Goal: Use online tool/utility: Utilize a website feature to perform a specific function

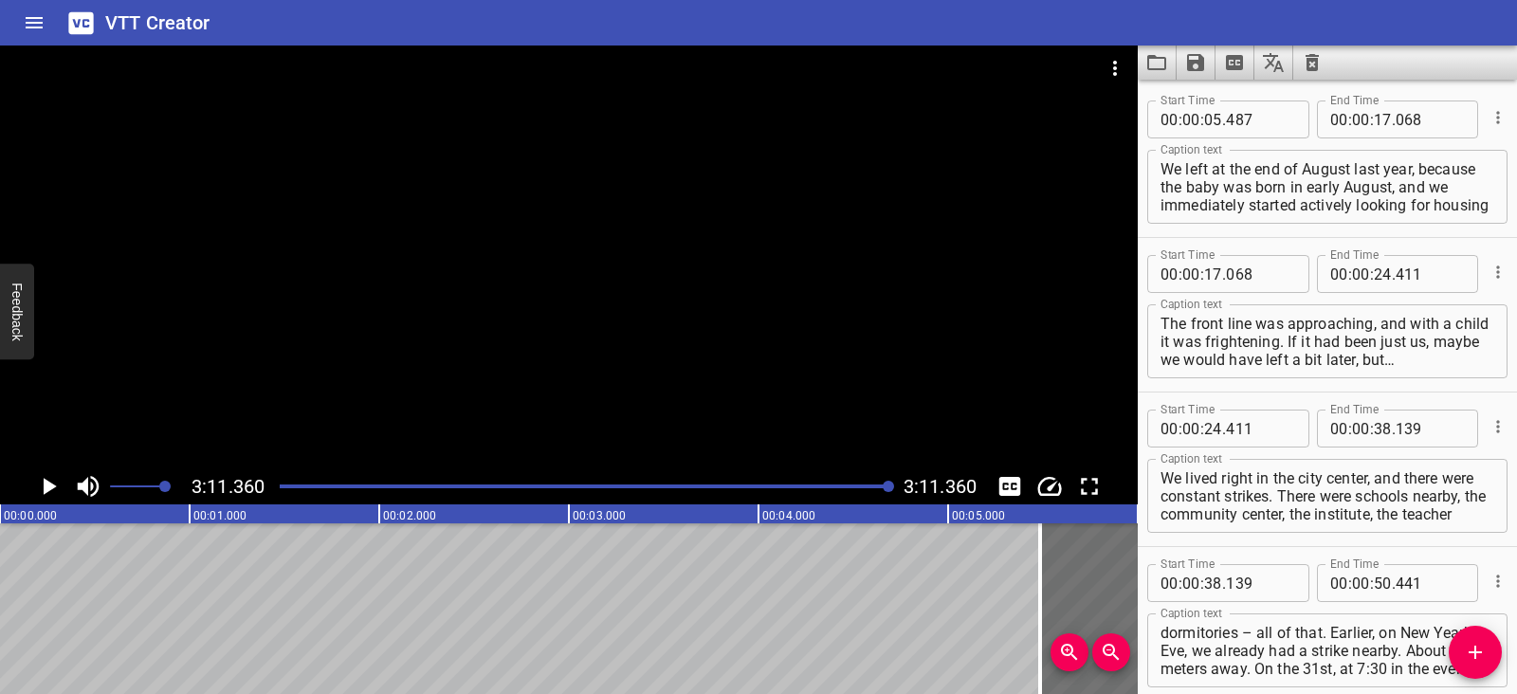
scroll to position [1793, 0]
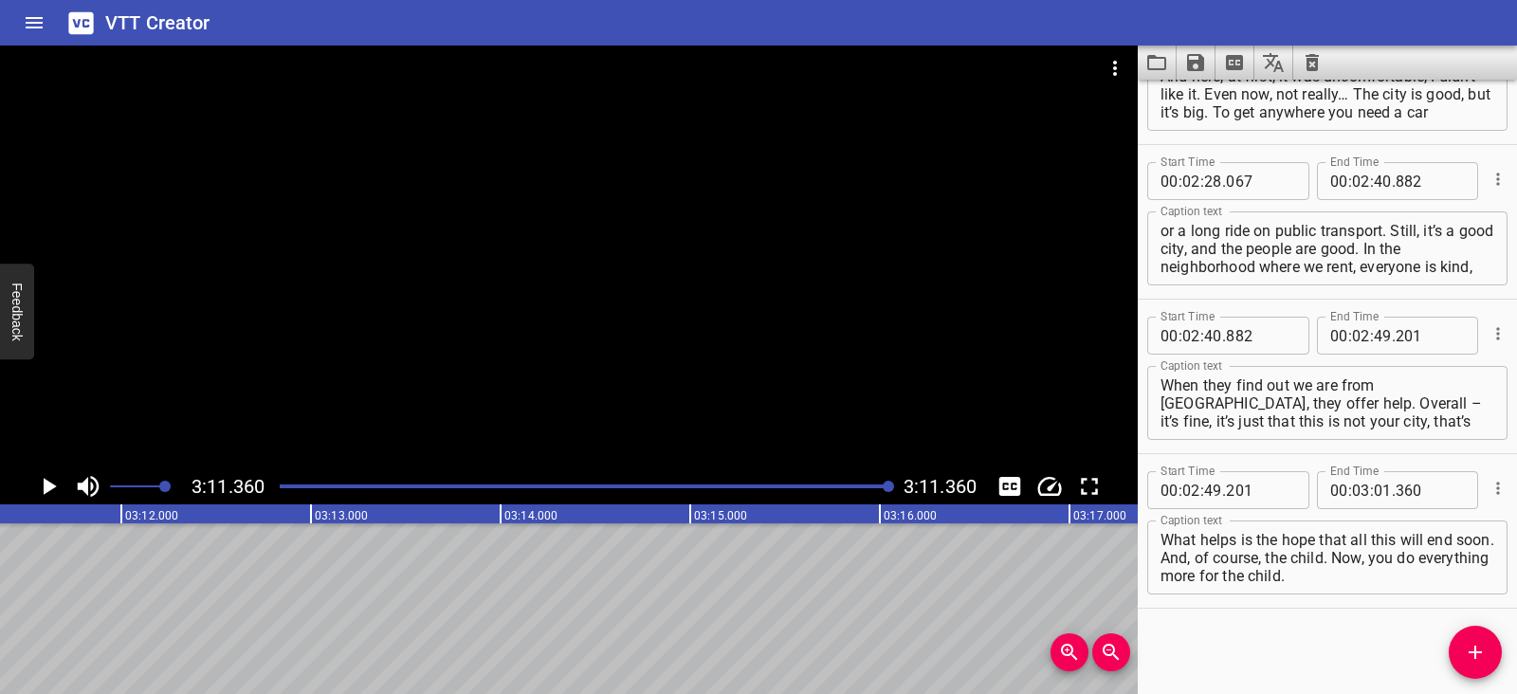
click at [1306, 62] on icon "Clear captions" at bounding box center [1311, 62] width 13 height 17
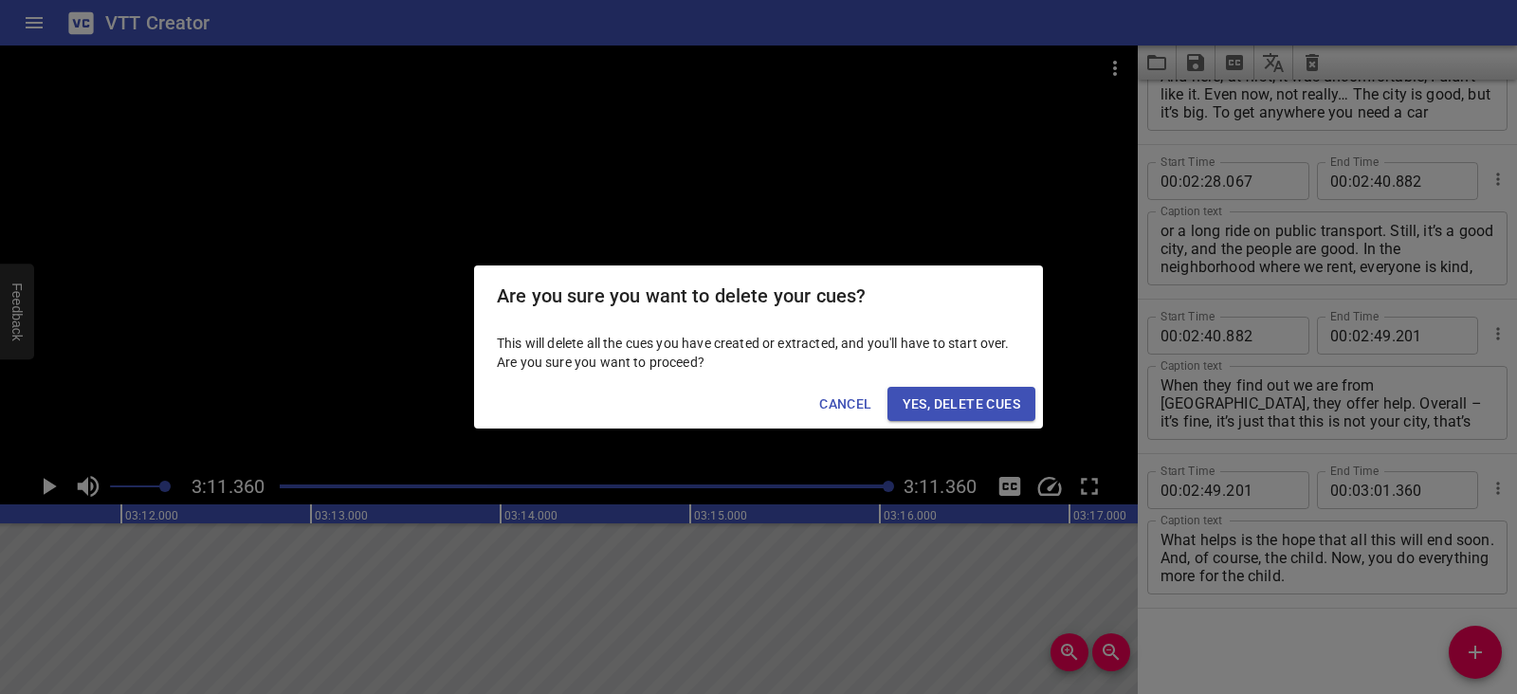
click at [967, 404] on span "Yes, Delete Cues" at bounding box center [962, 404] width 118 height 24
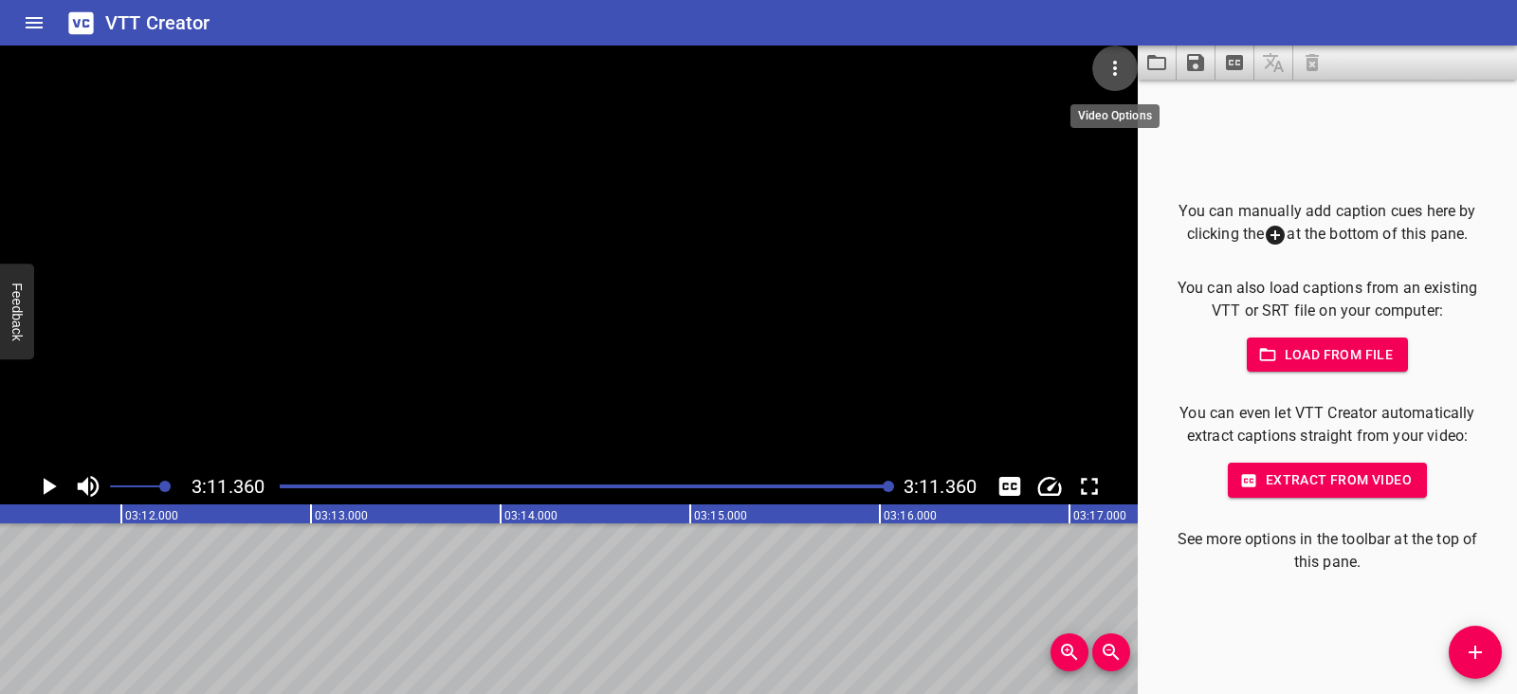
click at [1104, 59] on icon "Video Options" at bounding box center [1114, 68] width 23 height 23
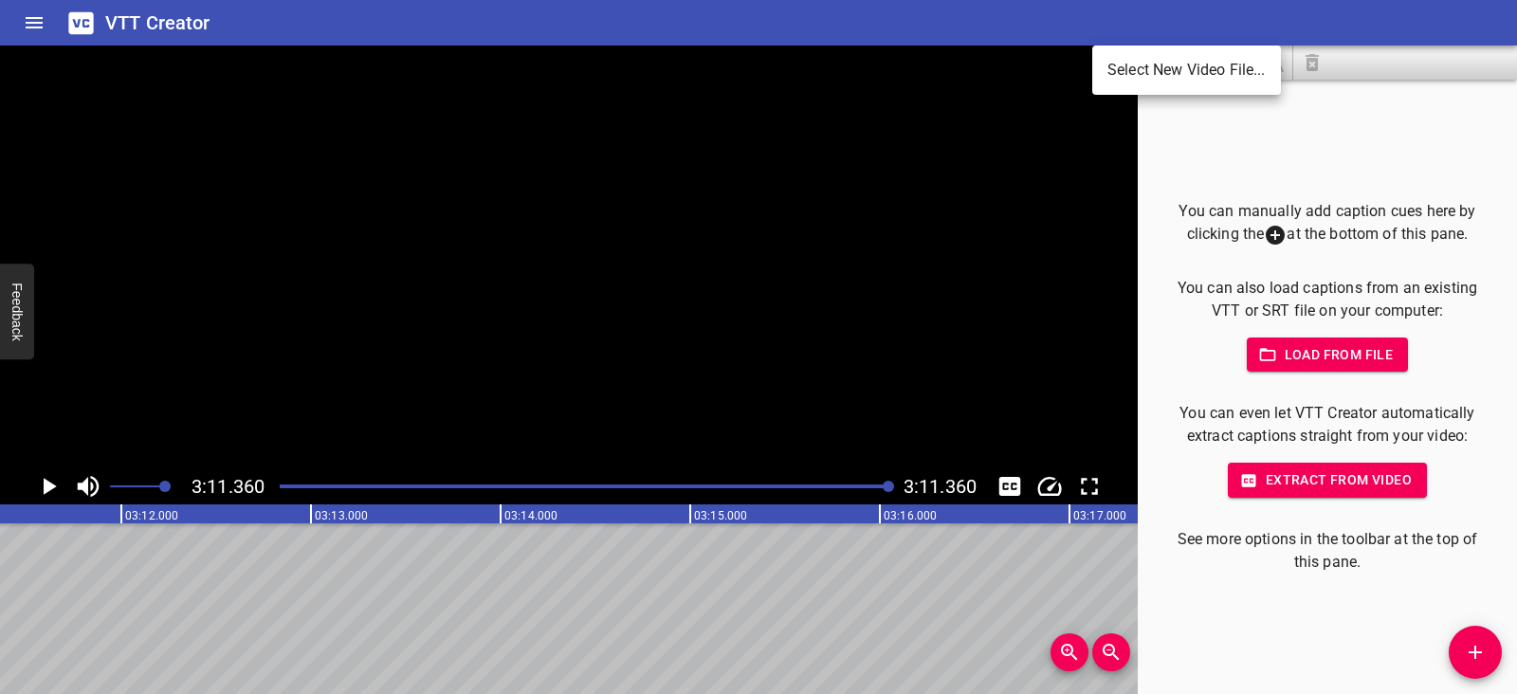
click at [1112, 67] on li "Select New Video File..." at bounding box center [1186, 70] width 189 height 34
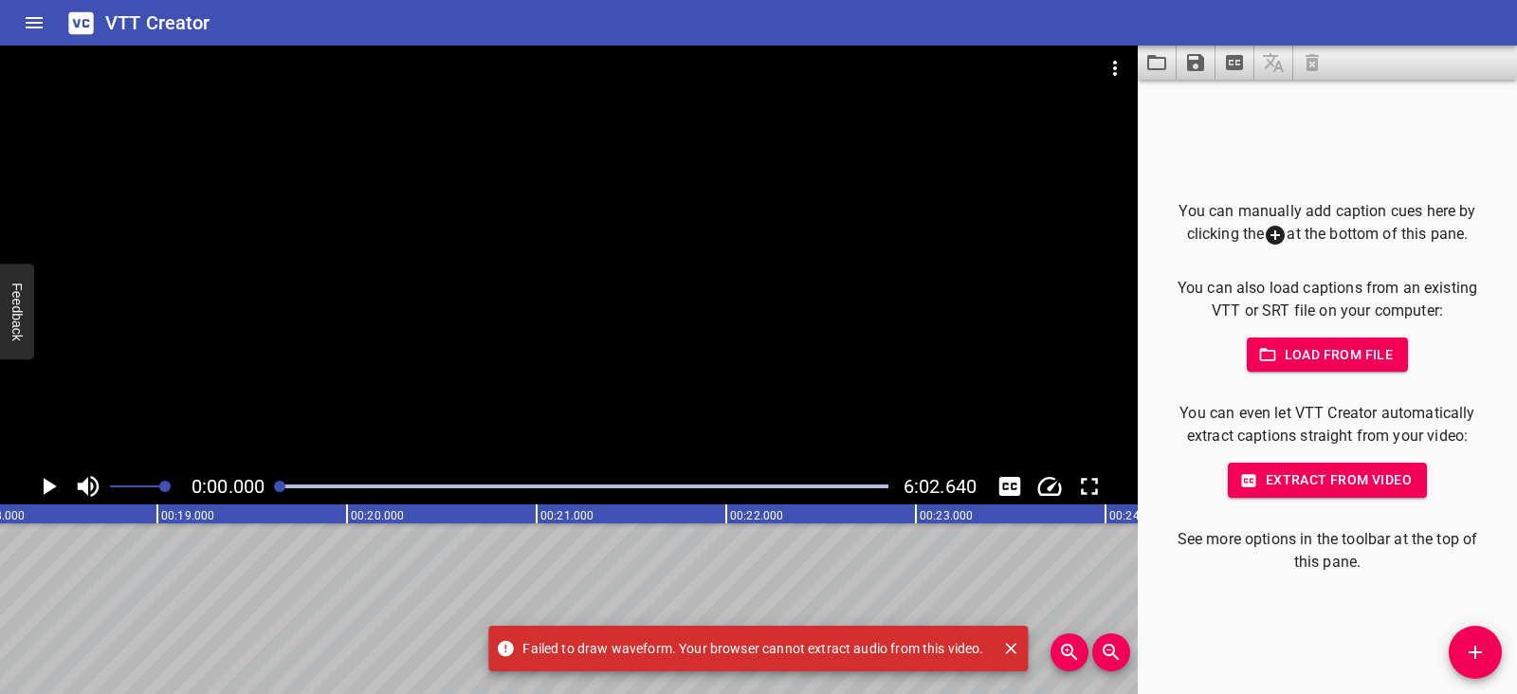
scroll to position [0, 0]
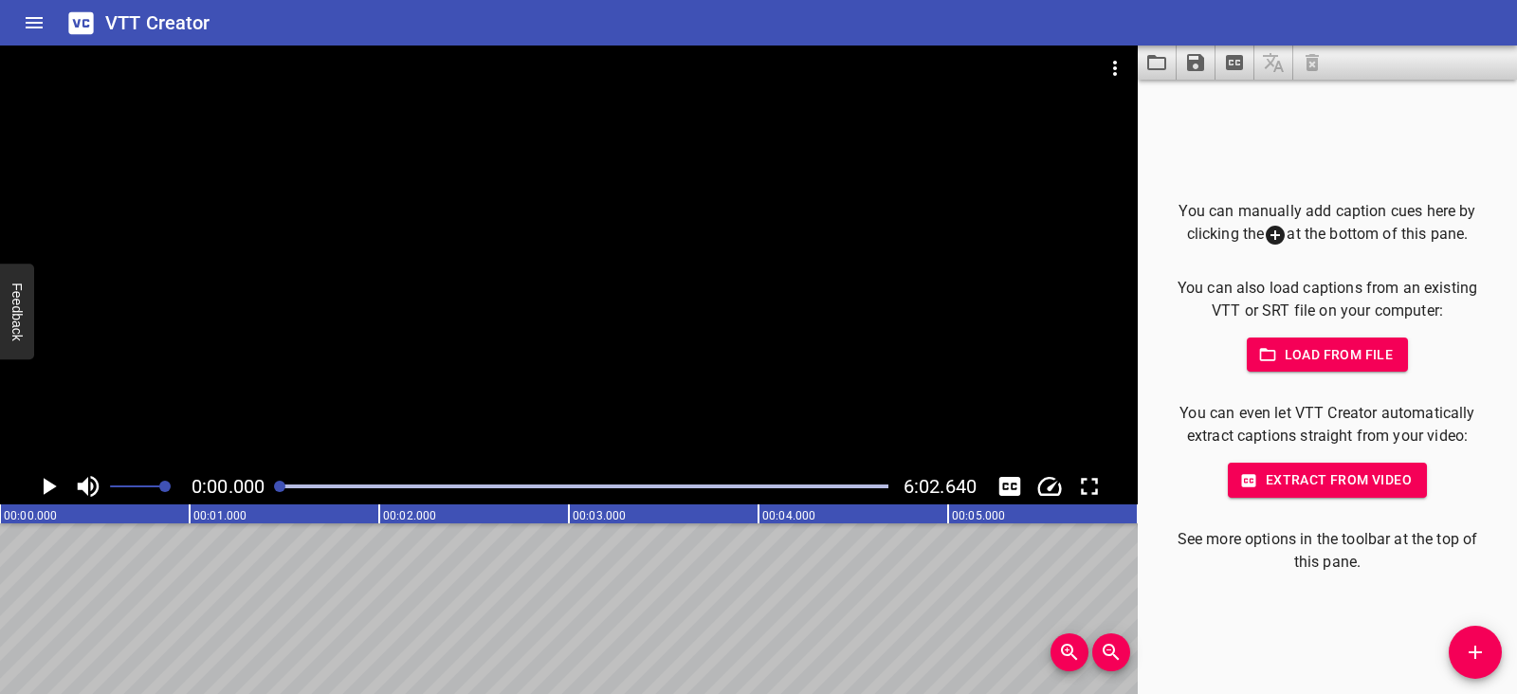
click at [42, 482] on icon "Play/Pause" at bounding box center [48, 486] width 28 height 28
click at [42, 482] on icon "Play/Pause" at bounding box center [49, 486] width 14 height 17
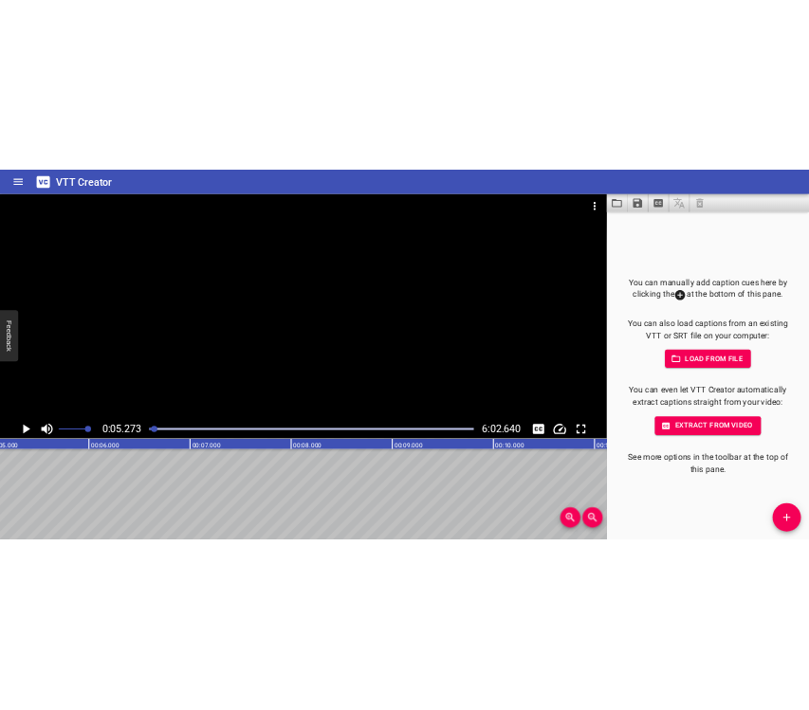
scroll to position [0, 999]
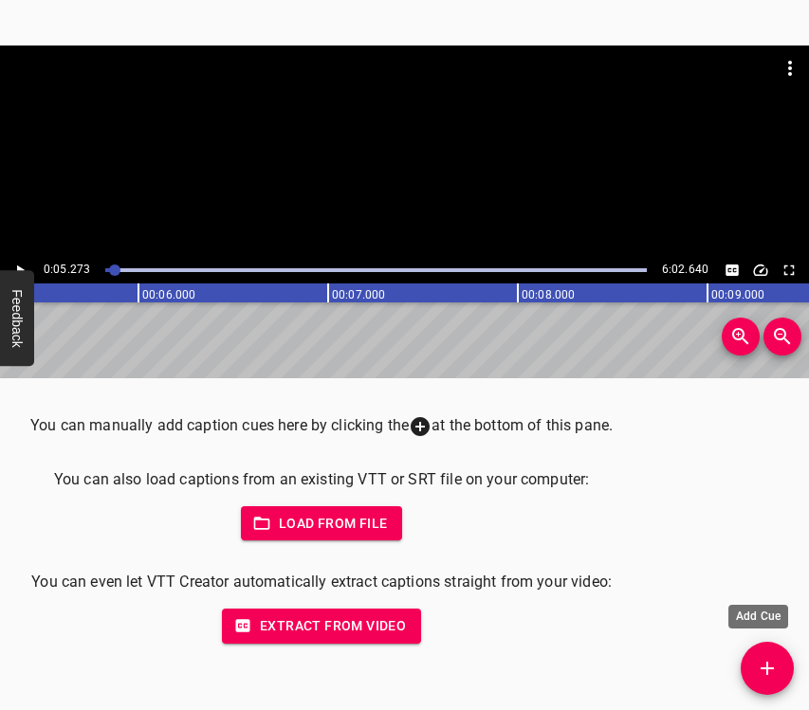
click at [775, 667] on icon "Add Cue" at bounding box center [767, 668] width 23 height 23
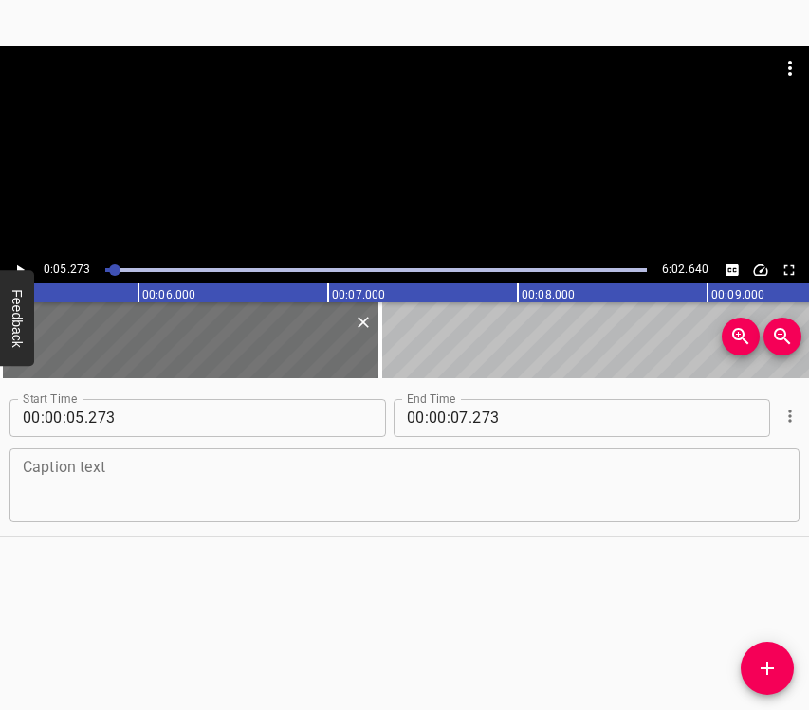
drag, startPoint x: 84, startPoint y: 484, endPoint x: 94, endPoint y: 482, distance: 9.9
click at [87, 483] on textarea at bounding box center [404, 485] width 763 height 54
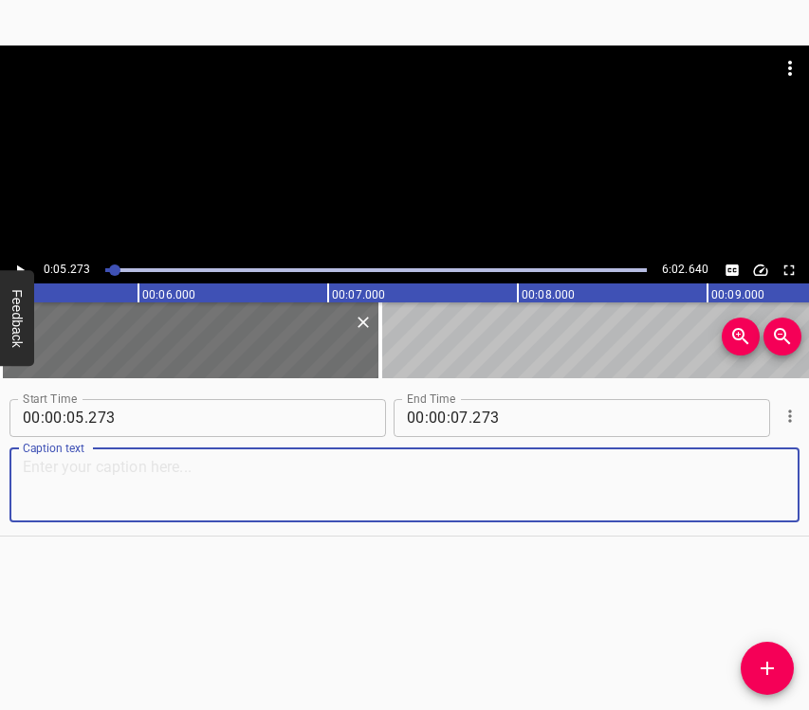
paste textarea "I came from [GEOGRAPHIC_DATA], and we have already been living here for the fou…"
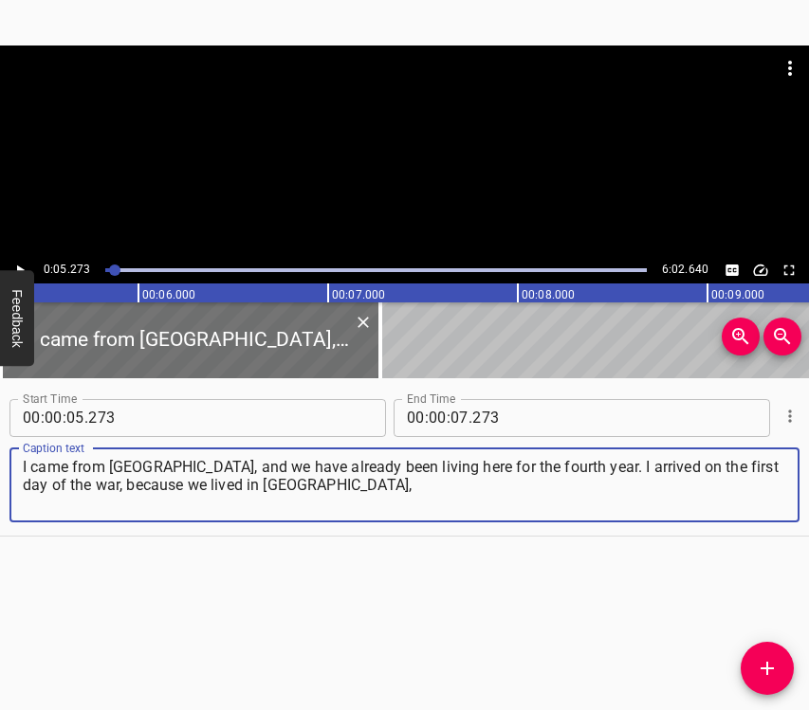
type textarea "I came from [GEOGRAPHIC_DATA], and we have already been living here for the fou…"
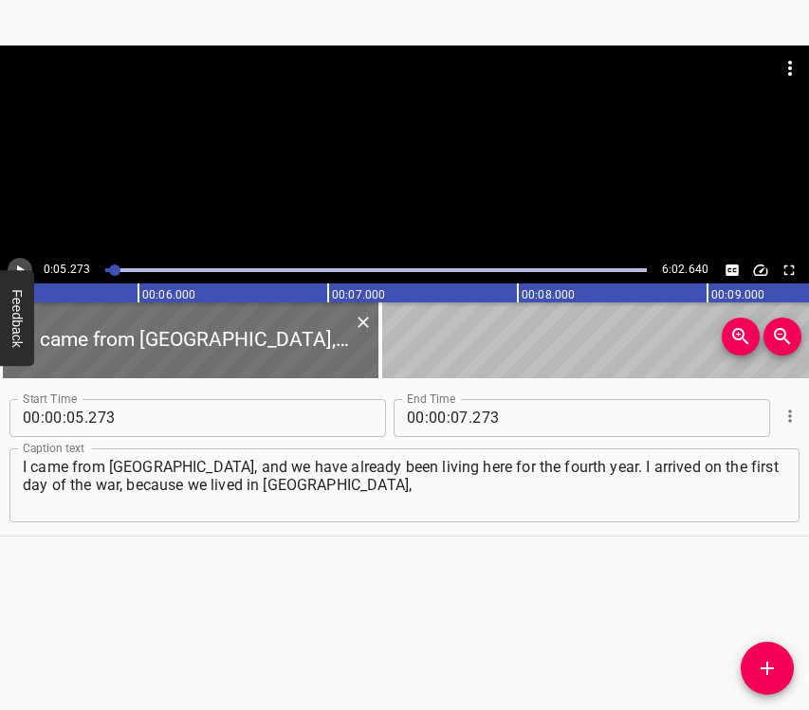
click at [21, 264] on icon "Play/Pause" at bounding box center [19, 270] width 17 height 17
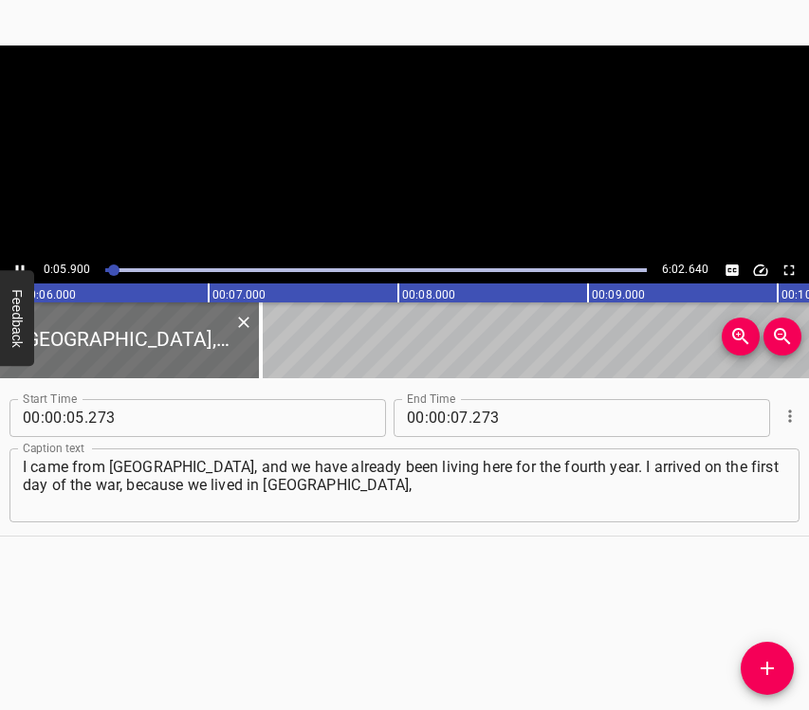
scroll to position [0, 1169]
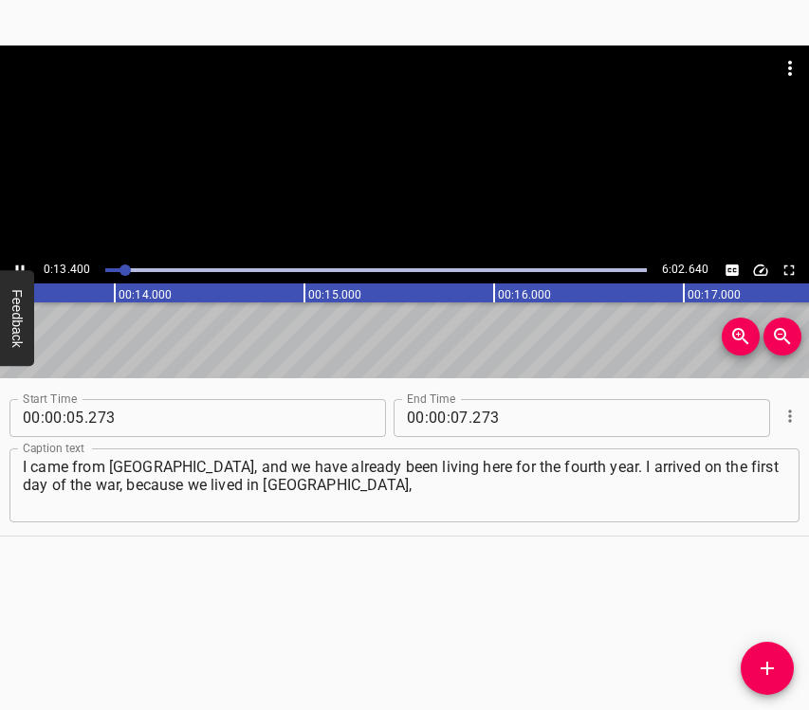
click at [22, 265] on icon "Play/Pause" at bounding box center [20, 269] width 9 height 10
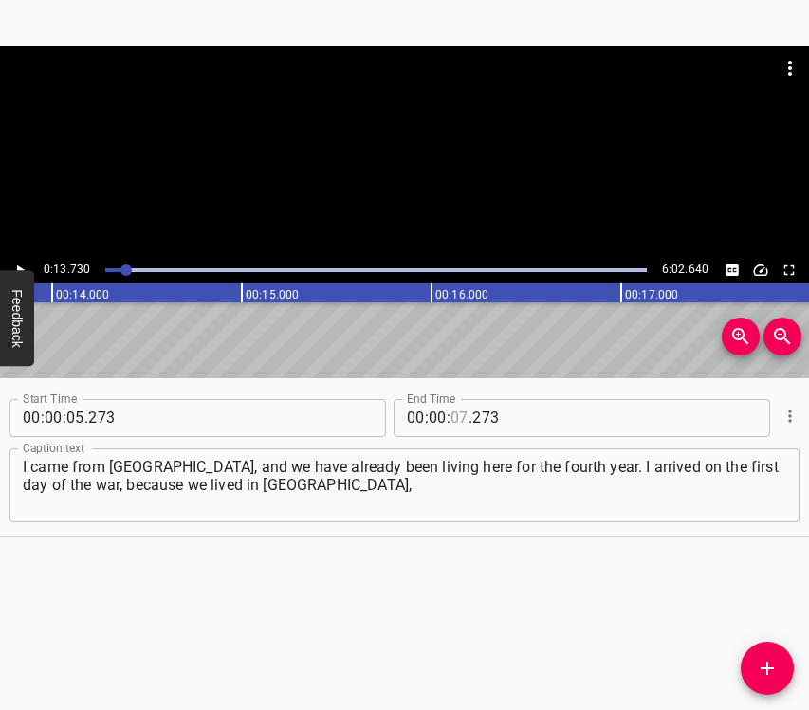
click at [459, 417] on input "number" at bounding box center [459, 418] width 18 height 38
type input "13"
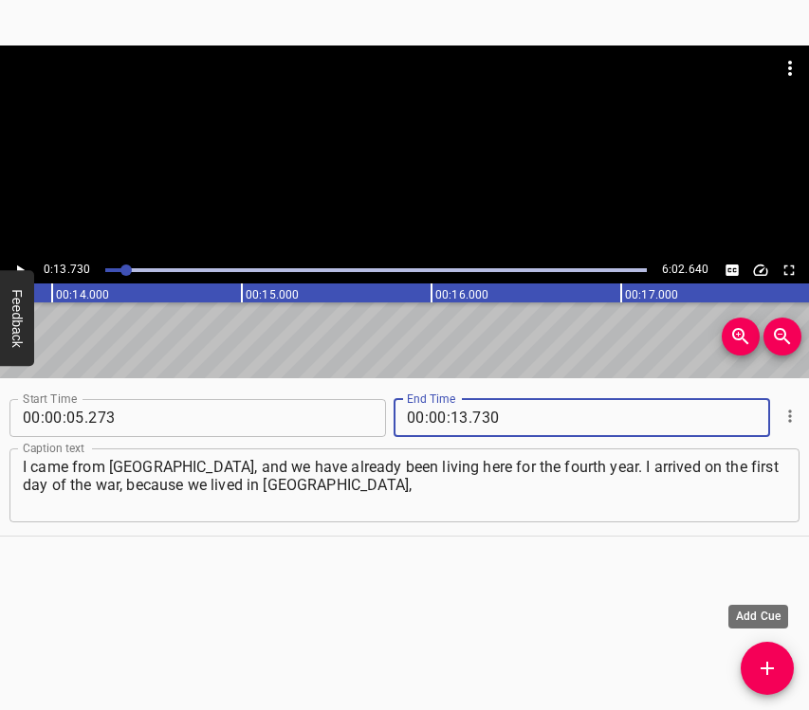
type input "730"
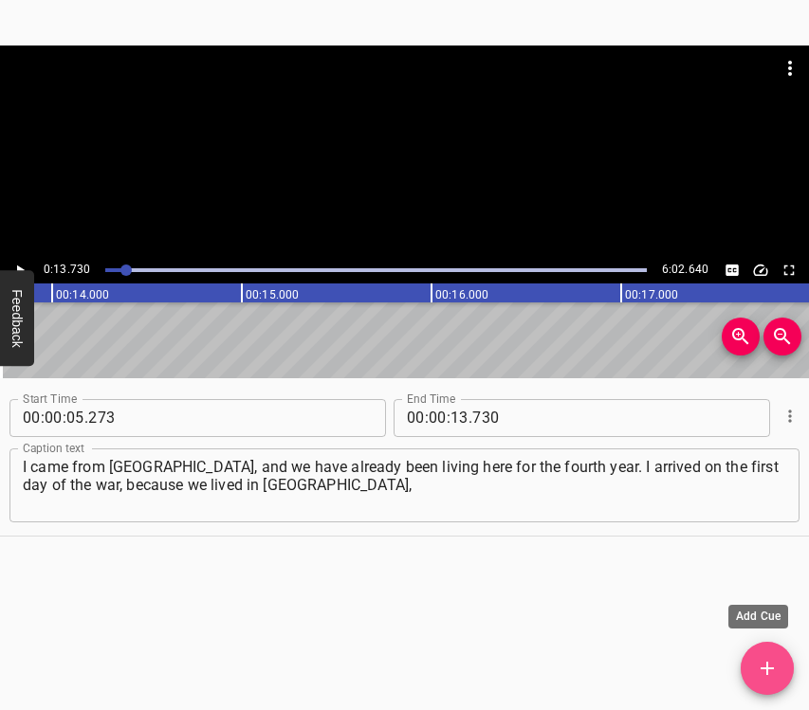
click at [772, 673] on icon "Add Cue" at bounding box center [767, 668] width 23 height 23
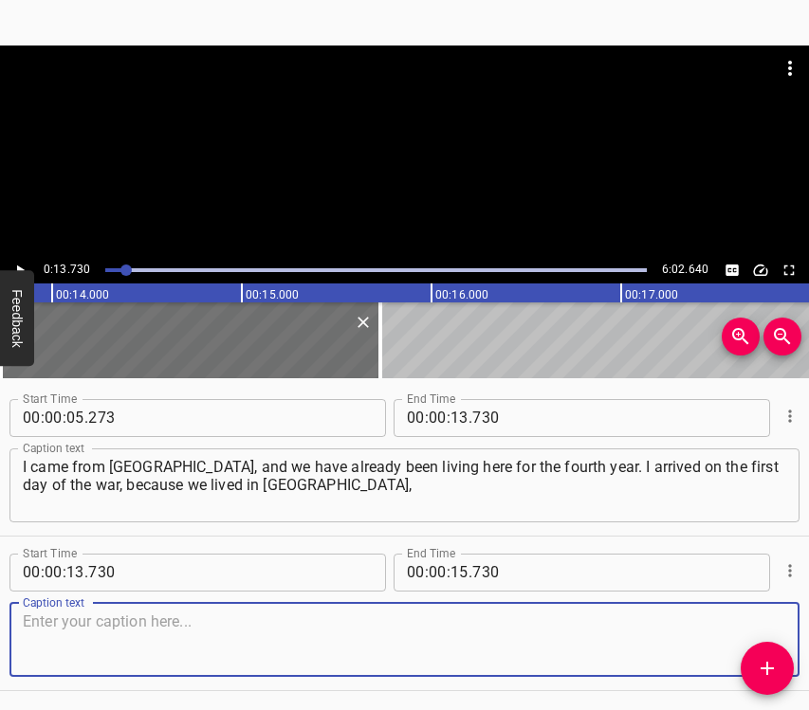
scroll to position [65, 0]
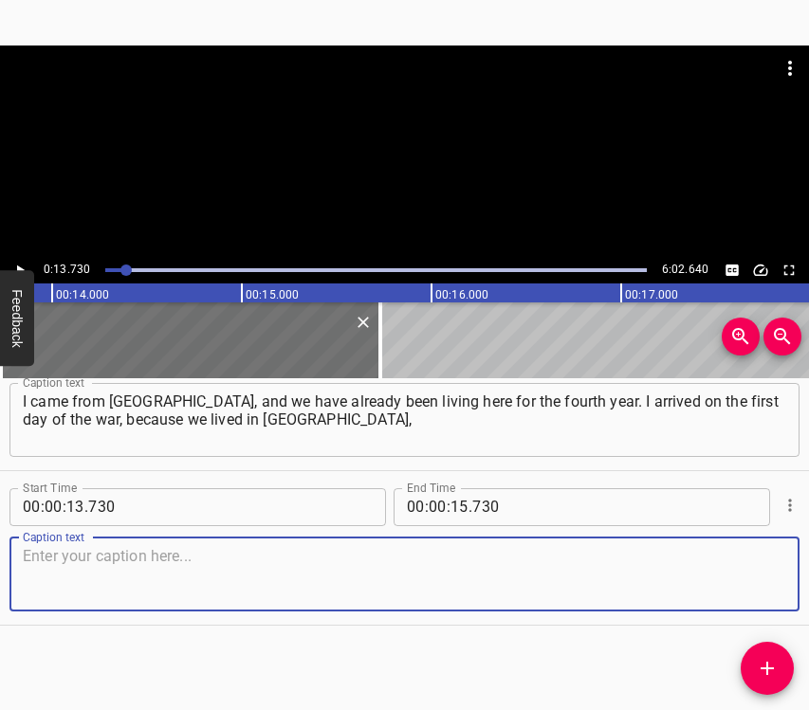
click at [744, 550] on textarea at bounding box center [404, 574] width 763 height 54
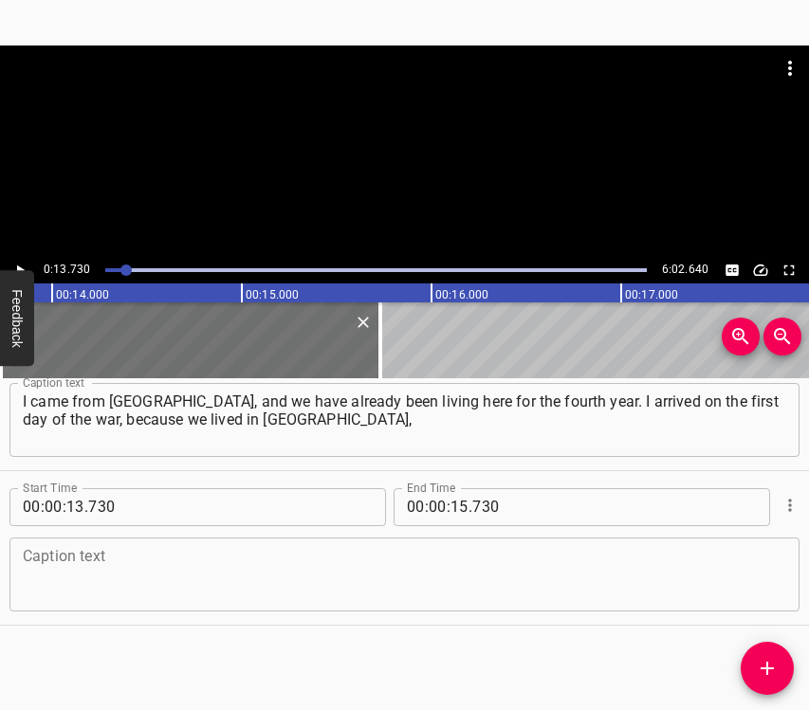
click at [76, 567] on textarea at bounding box center [404, 574] width 763 height 54
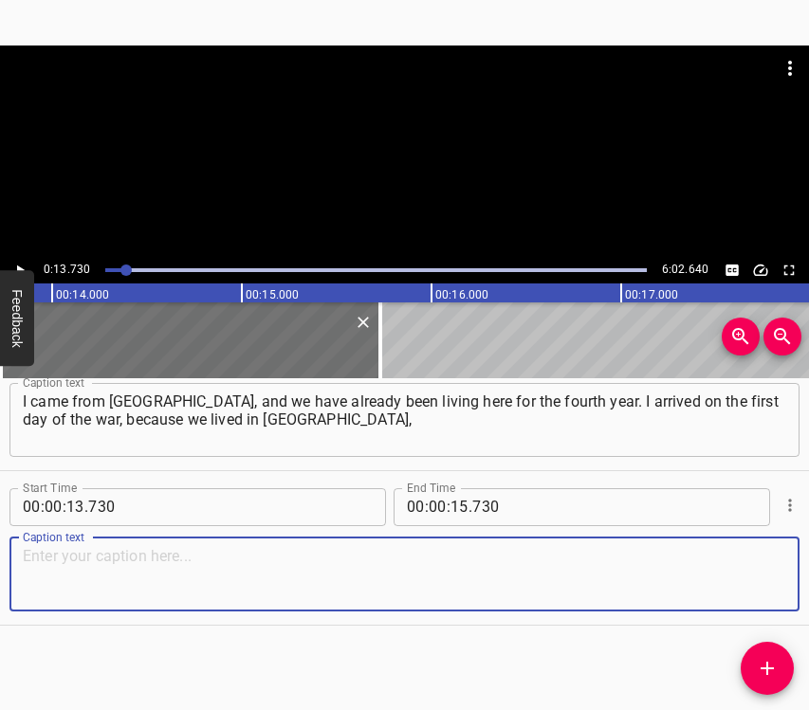
paste textarea "and at 4 a.m. they had already started bombing us. By 10 o’clock the fighting w…"
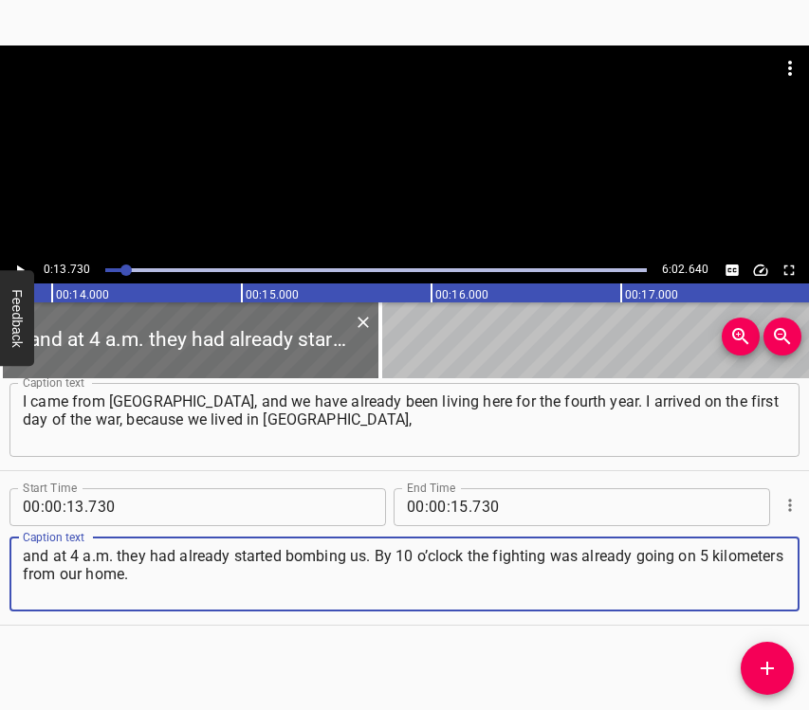
type textarea "and at 4 a.m. they had already started bombing us. By 10 o’clock the fighting w…"
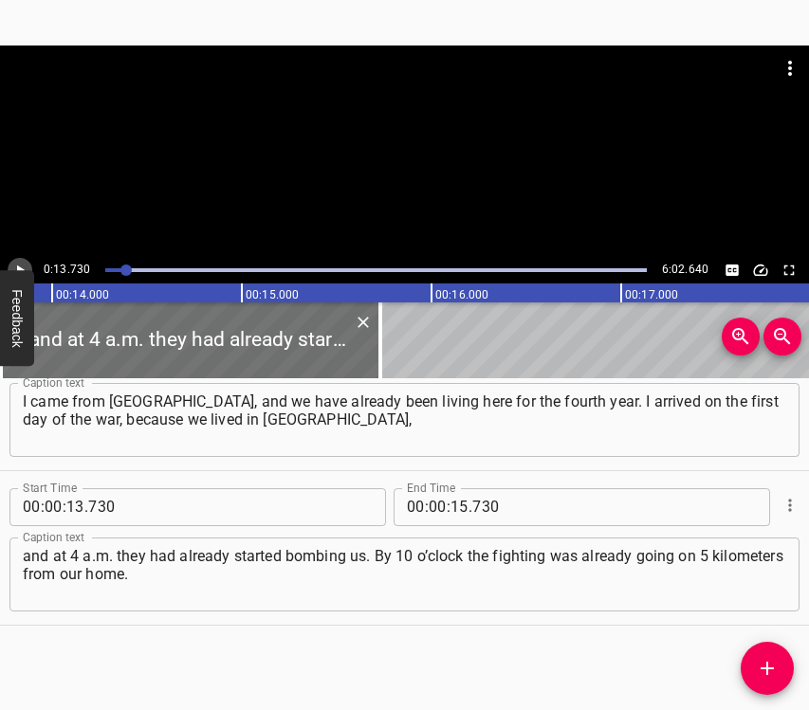
click at [22, 266] on icon "Play/Pause" at bounding box center [19, 270] width 17 height 17
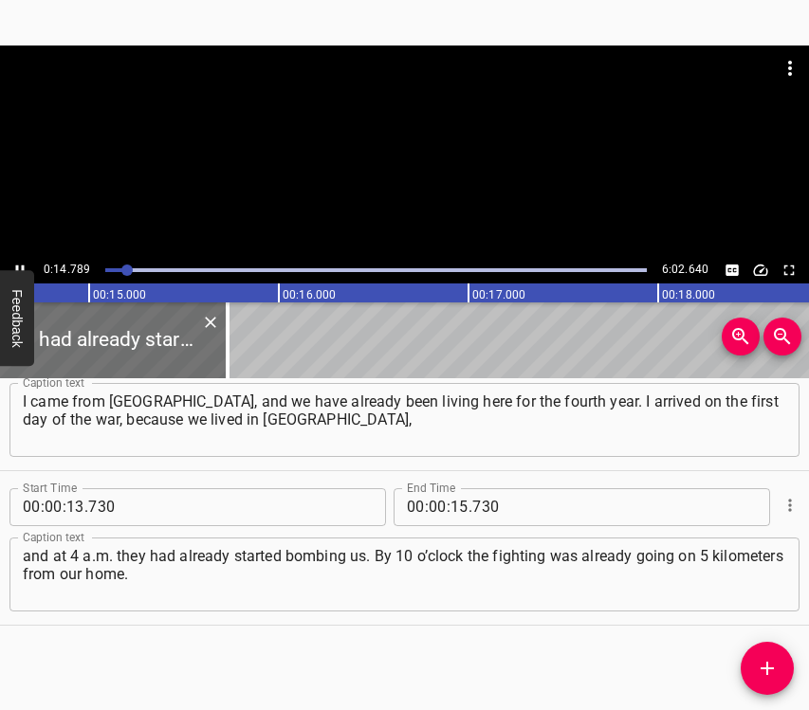
scroll to position [0, 2803]
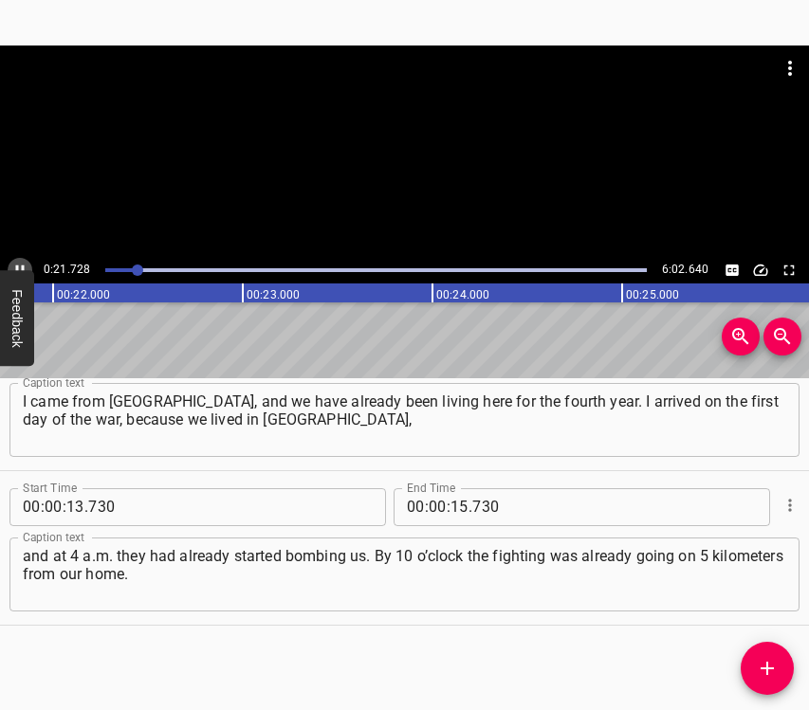
click at [14, 258] on button "Play/Pause" at bounding box center [20, 270] width 25 height 25
click at [458, 513] on input "number" at bounding box center [459, 507] width 18 height 38
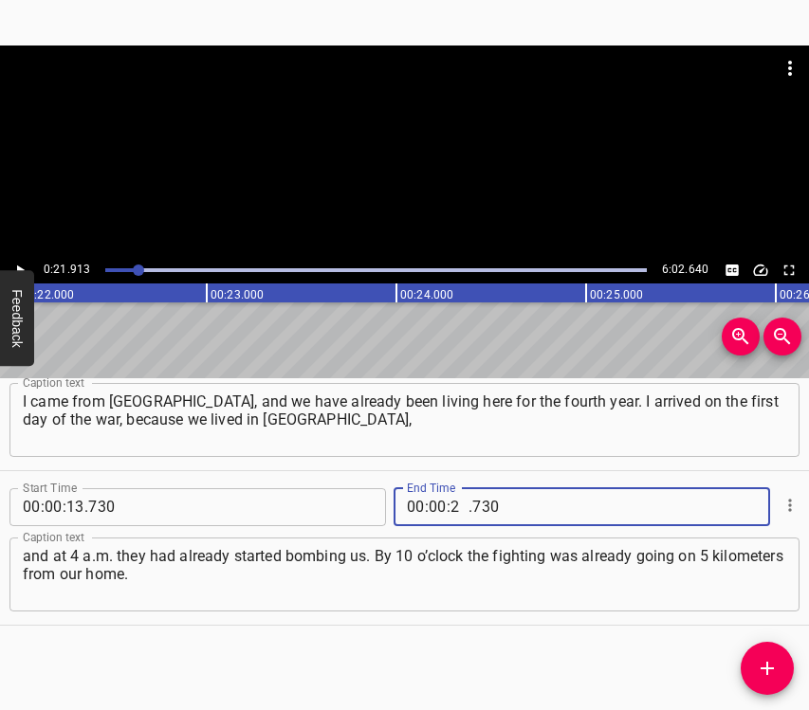
type input "21"
type input "913"
click at [771, 665] on icon "Add Cue" at bounding box center [767, 668] width 23 height 23
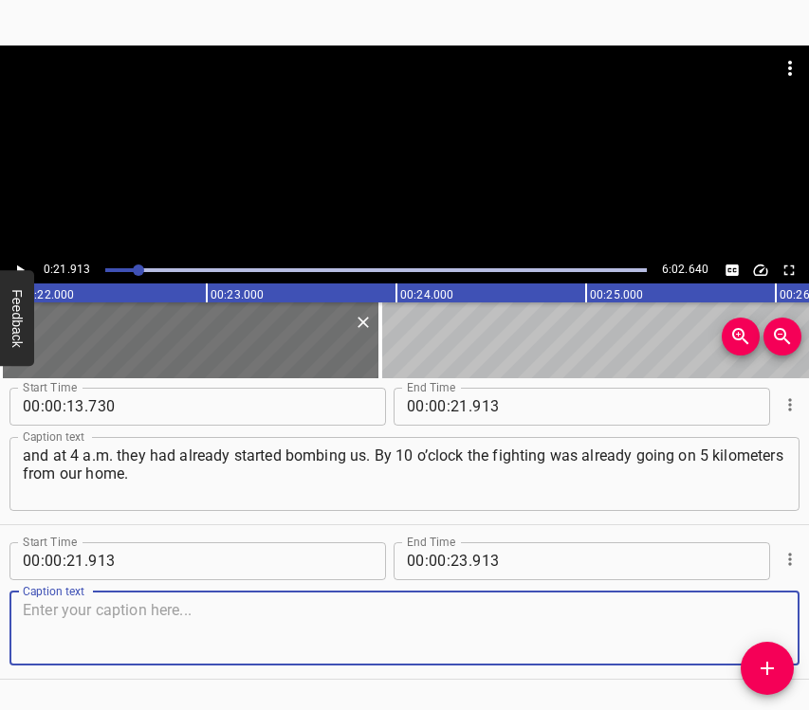
scroll to position [220, 0]
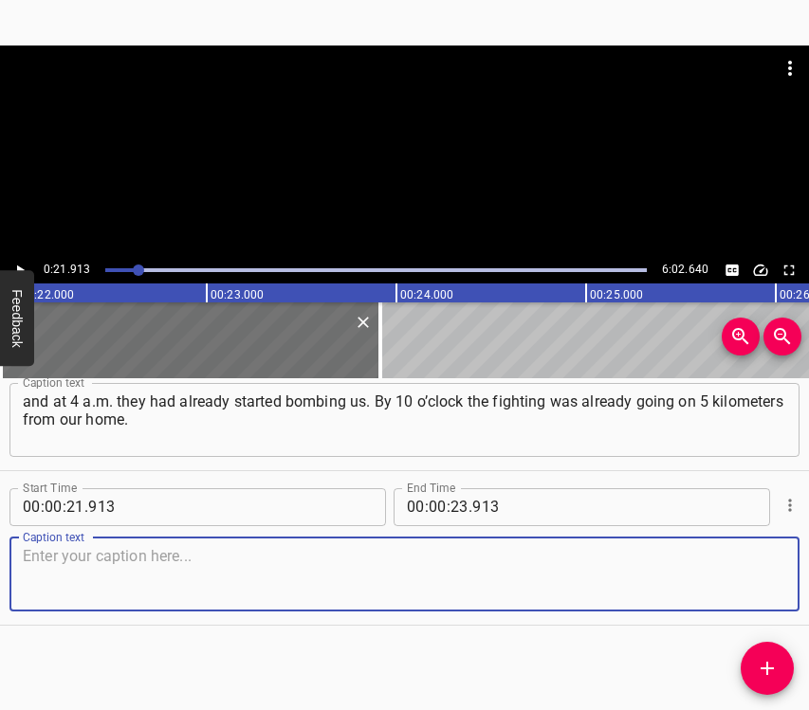
click at [766, 571] on textarea at bounding box center [404, 574] width 763 height 54
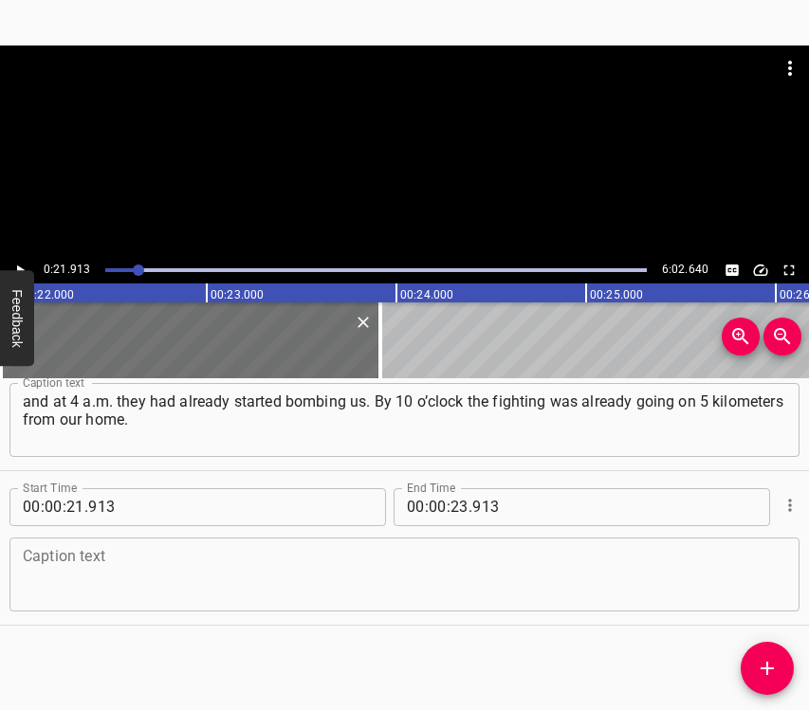
click at [78, 574] on textarea at bounding box center [404, 574] width 763 height 54
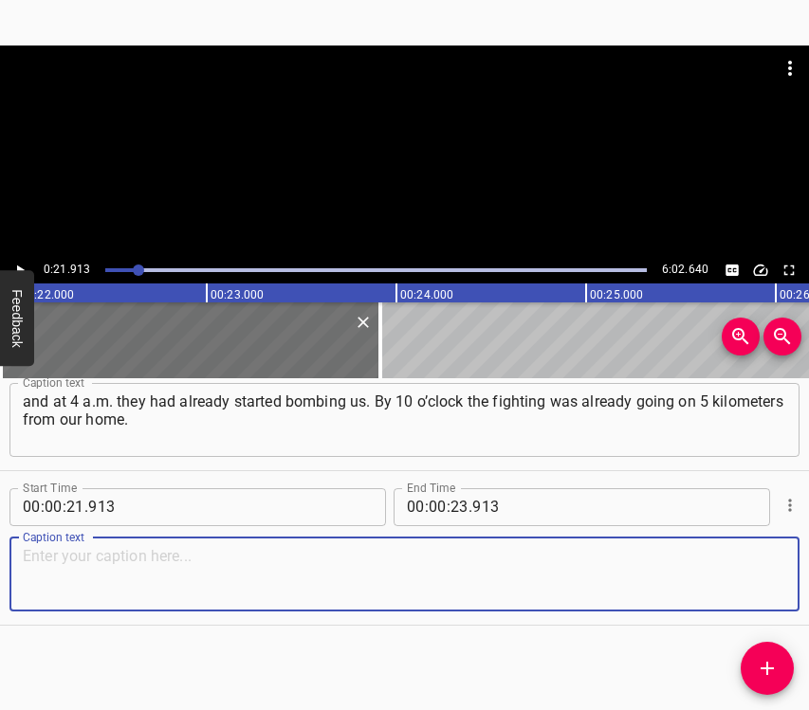
paste textarea "The battles were raging, and already on the first day of the war we were not al…"
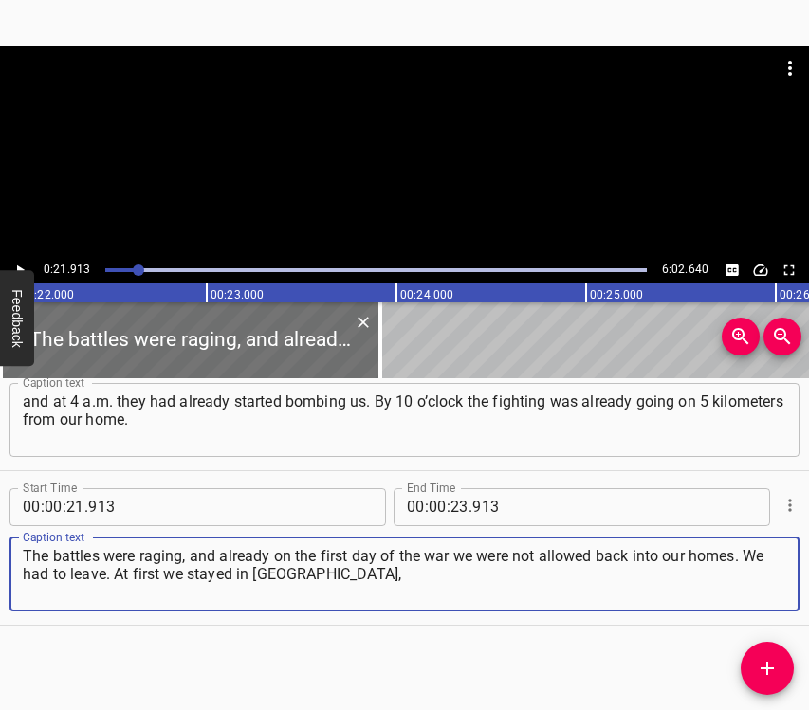
type textarea "The battles were raging, and already on the first day of the war we were not al…"
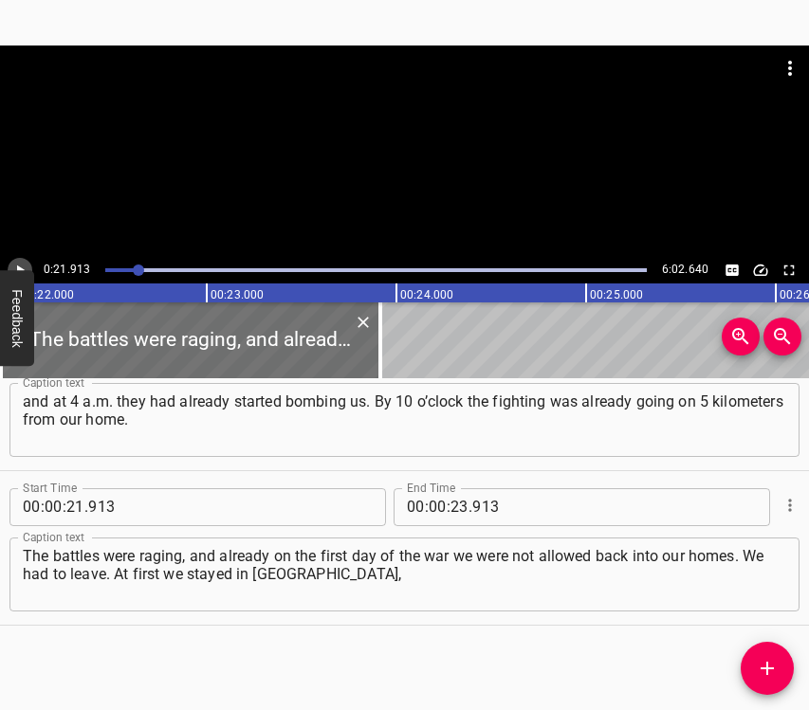
click at [27, 265] on icon "Play/Pause" at bounding box center [19, 270] width 17 height 17
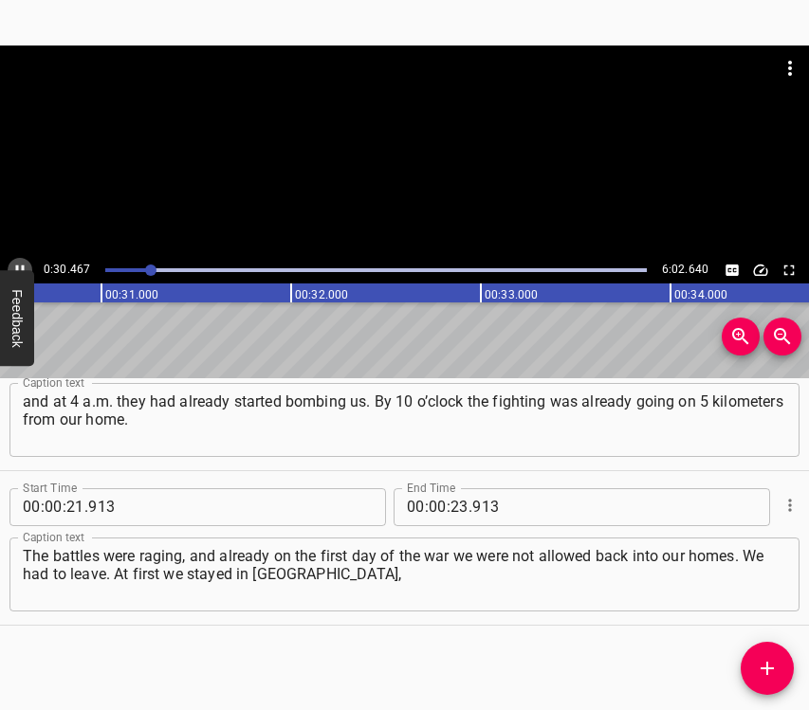
click at [19, 265] on icon "Play/Pause" at bounding box center [19, 270] width 17 height 17
click at [453, 504] on input "number" at bounding box center [459, 507] width 18 height 38
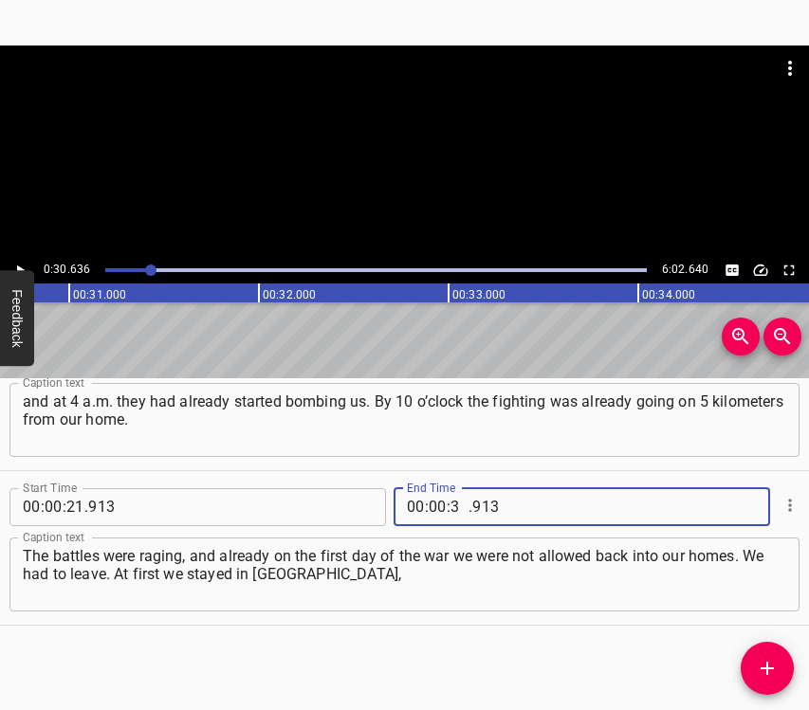
type input "30"
type input "636"
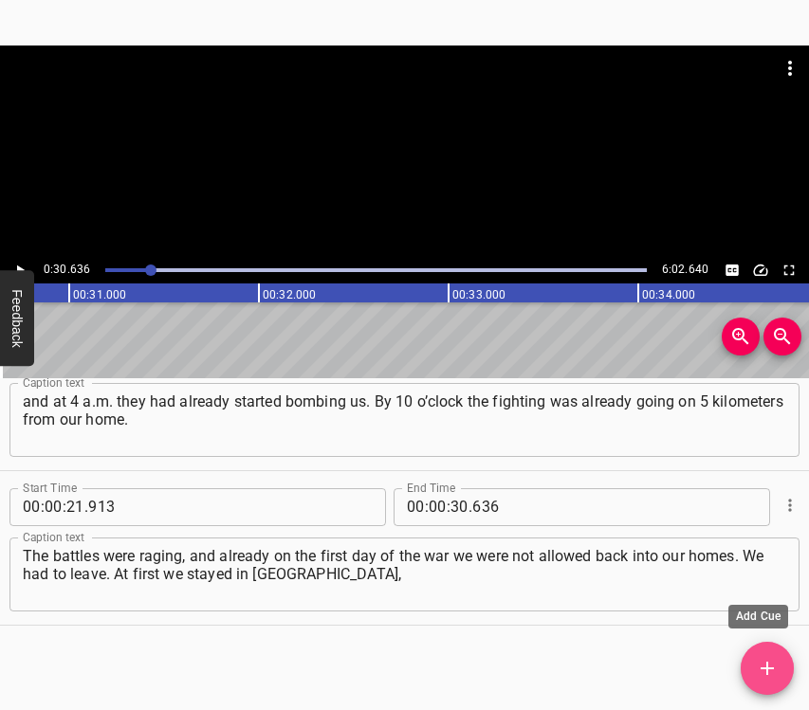
click at [766, 671] on icon "Add Cue" at bounding box center [766, 668] width 13 height 13
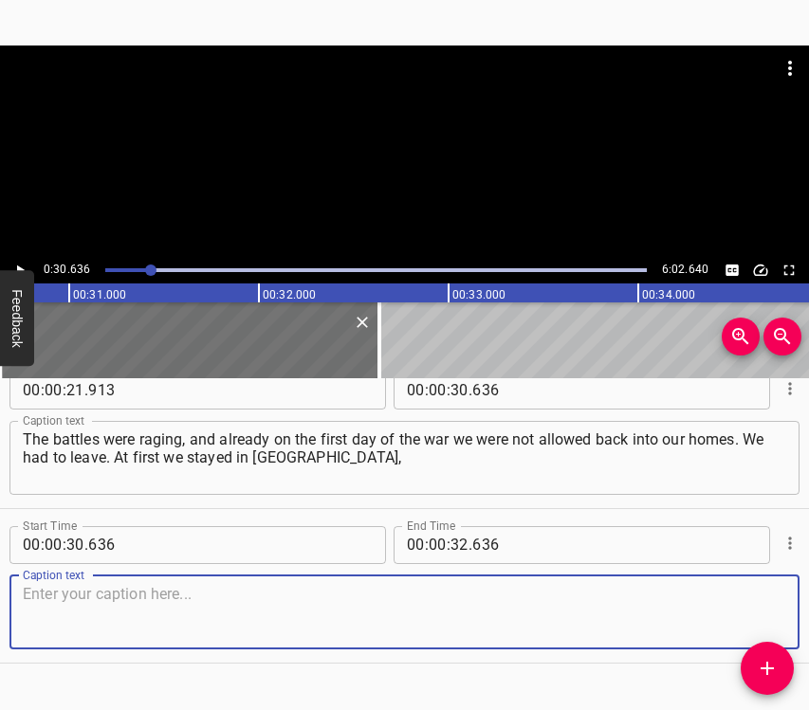
scroll to position [374, 0]
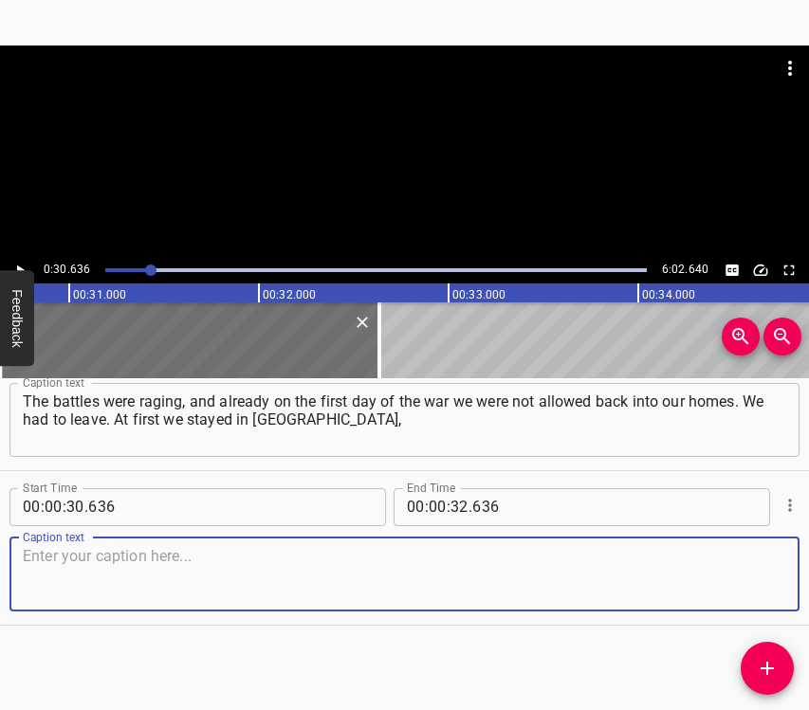
click at [753, 551] on textarea at bounding box center [404, 574] width 763 height 54
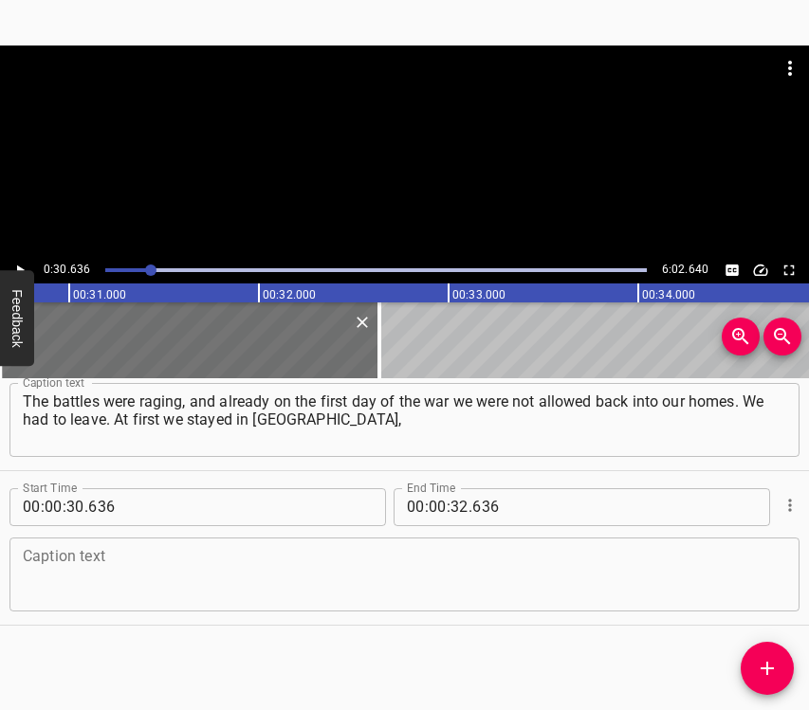
click at [26, 570] on div "Caption text" at bounding box center [404, 575] width 790 height 74
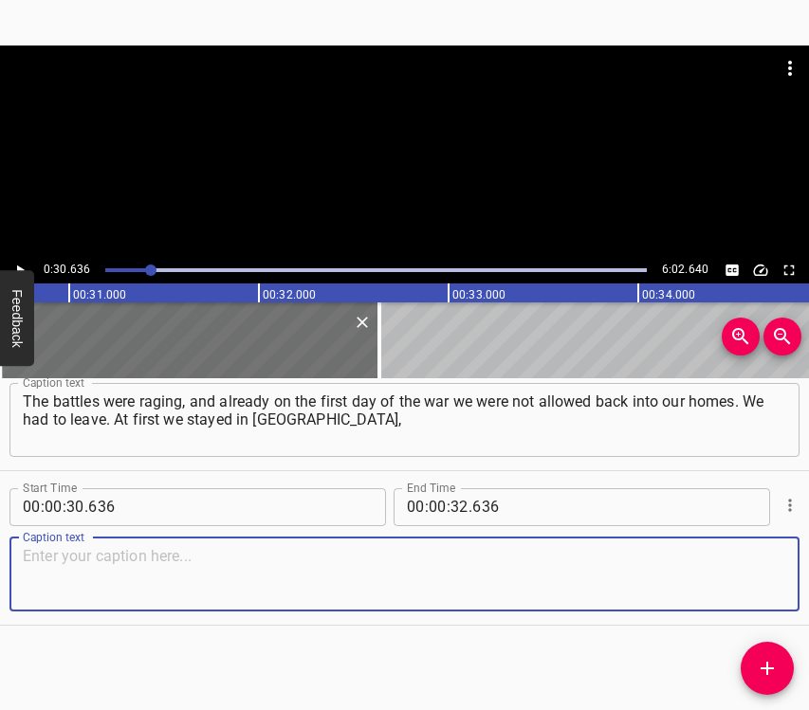
paste textarea "in the basement of acquaintances, then… I was with my granddaughter, she is now…"
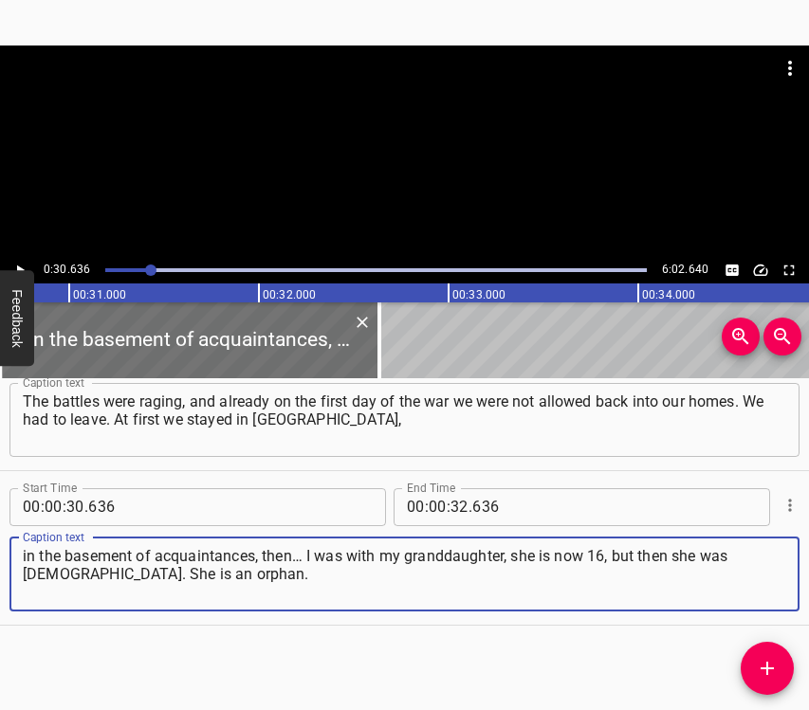
type textarea "in the basement of acquaintances, then… I was with my granddaughter, she is now…"
click at [21, 265] on icon "Play/Pause" at bounding box center [19, 270] width 17 height 17
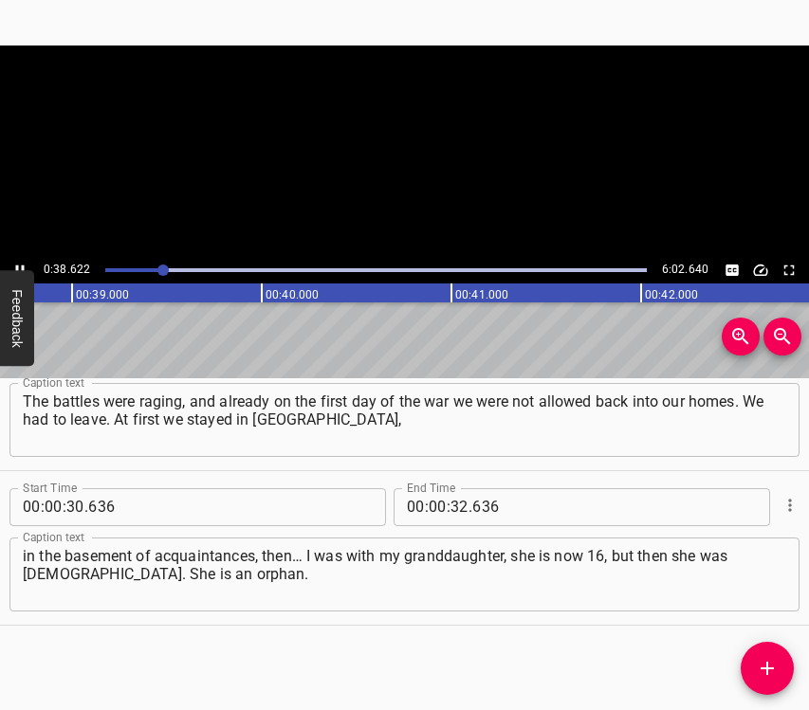
click at [21, 265] on icon "Play/Pause" at bounding box center [19, 270] width 17 height 17
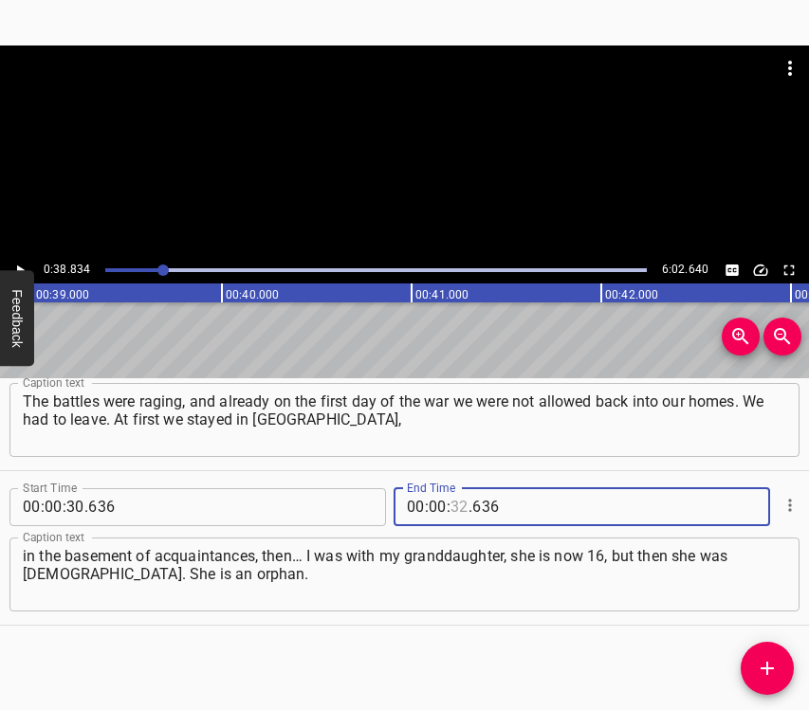
click at [450, 510] on input "number" at bounding box center [459, 507] width 18 height 38
type input "38"
type input "834"
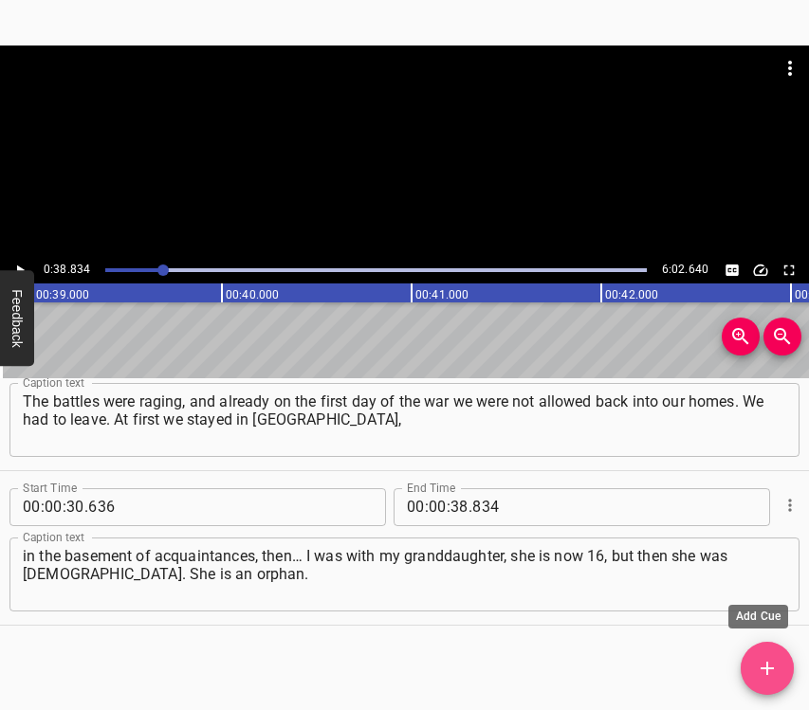
click at [759, 667] on icon "Add Cue" at bounding box center [767, 668] width 23 height 23
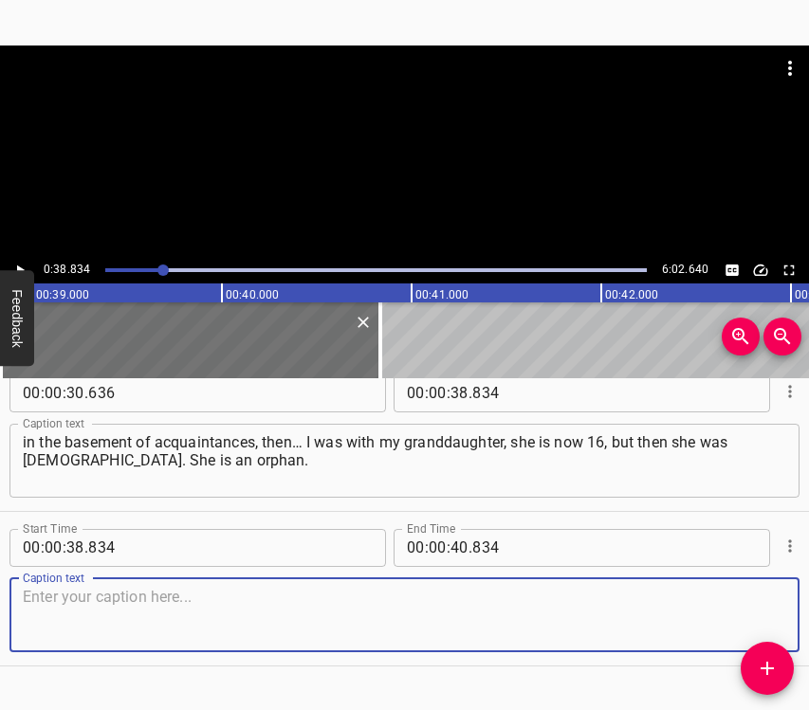
scroll to position [529, 0]
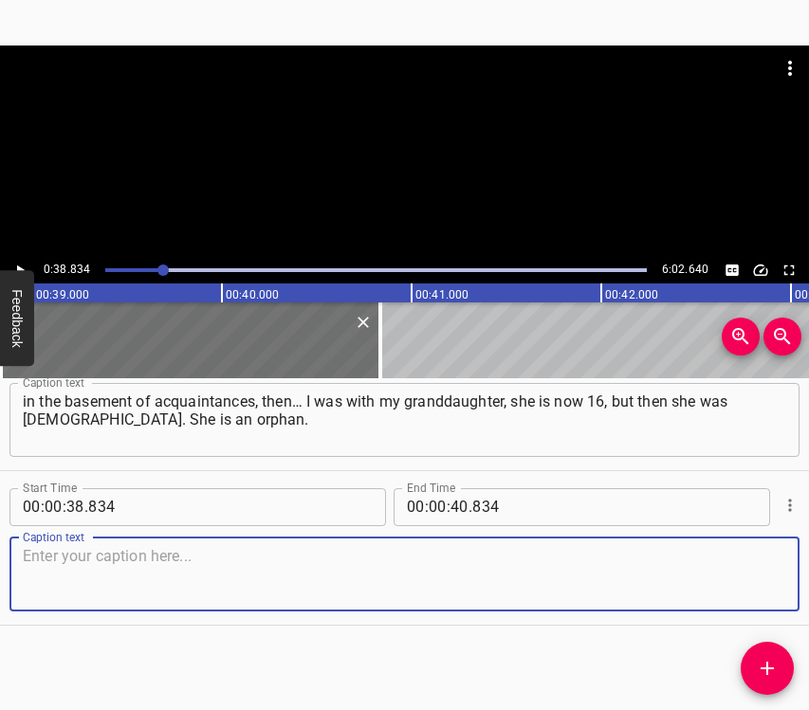
click at [765, 566] on textarea at bounding box center [404, 574] width 763 height 54
click at [32, 577] on textarea at bounding box center [404, 574] width 763 height 54
paste textarea "She has neither a mother nor a father. And she fell ill in that basement, so I …"
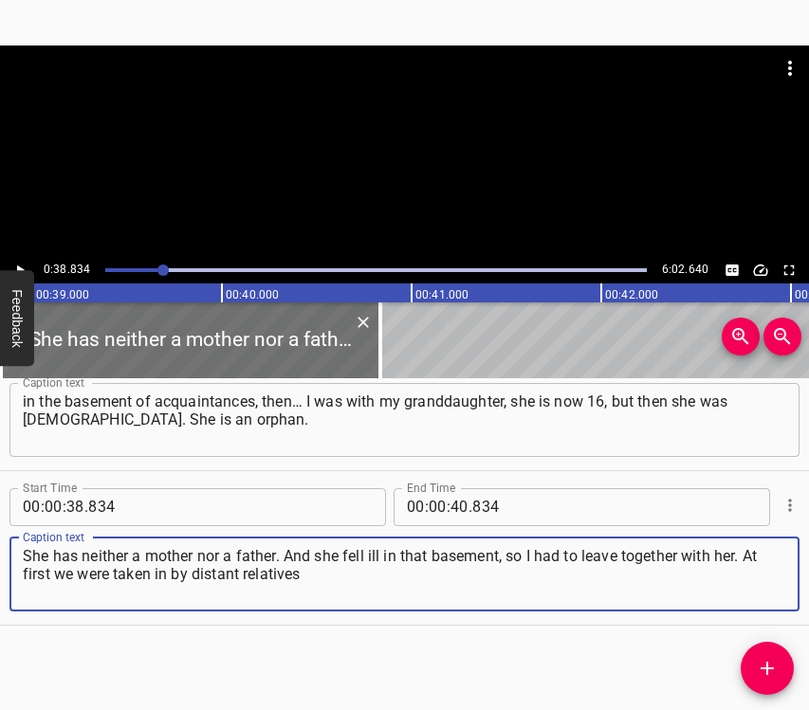
type textarea "She has neither a mother nor a father. And she fell ill in that basement, so I …"
click at [17, 262] on icon "Play/Pause" at bounding box center [19, 270] width 17 height 17
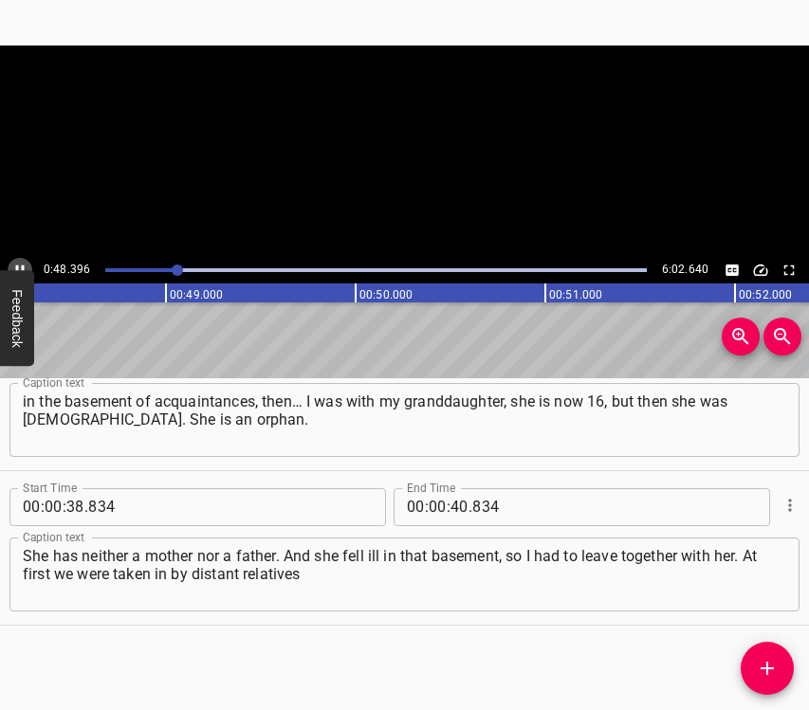
click at [17, 262] on icon "Play/Pause" at bounding box center [19, 270] width 17 height 17
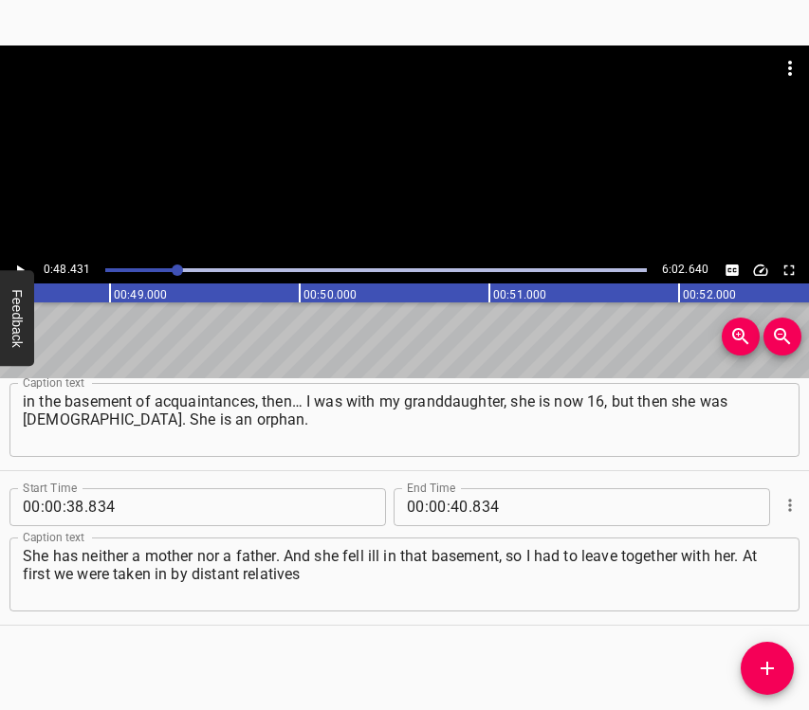
scroll to position [0, 9182]
click at [457, 503] on input "number" at bounding box center [459, 507] width 18 height 38
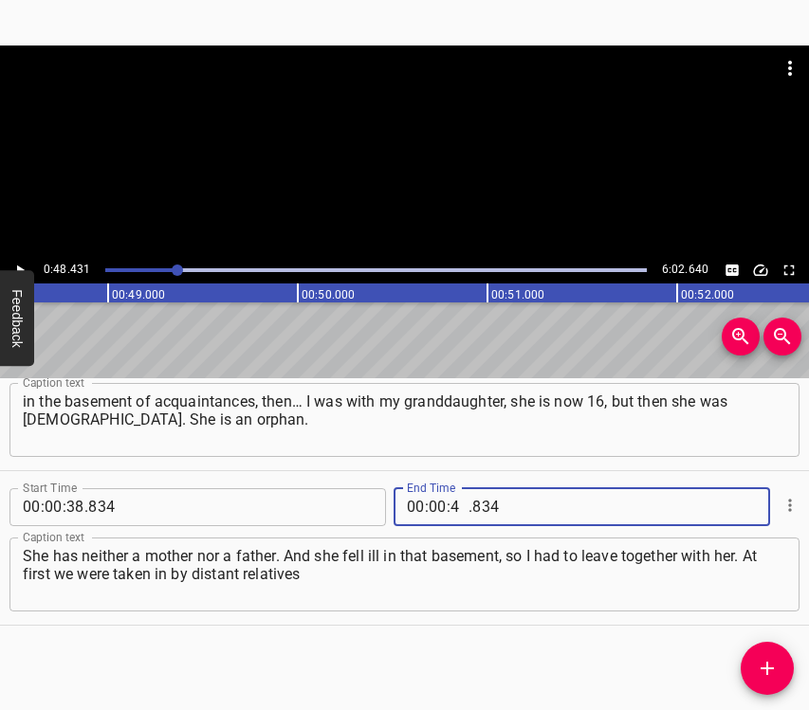
type input "48"
type input "431"
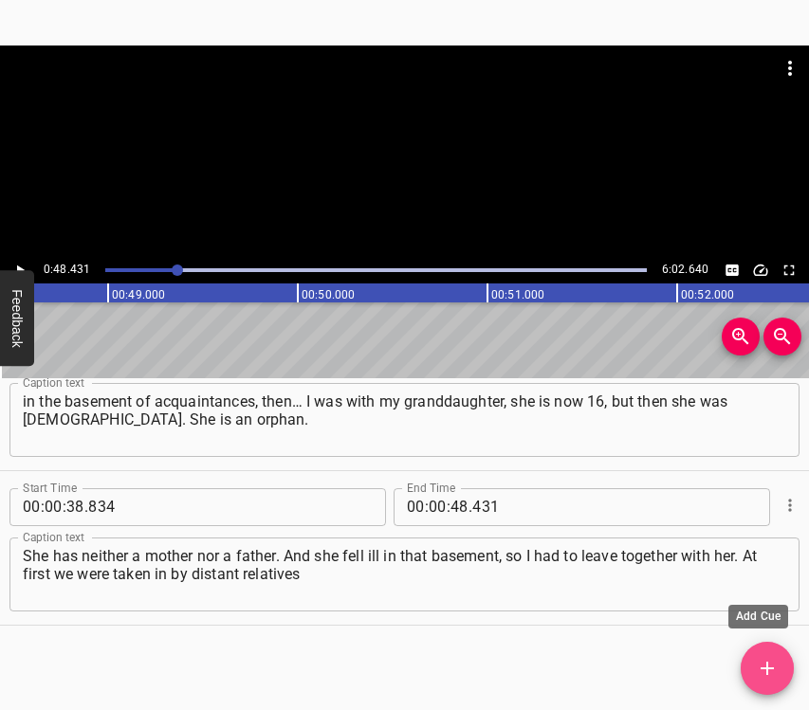
click at [784, 666] on span "Add Cue" at bounding box center [766, 668] width 53 height 23
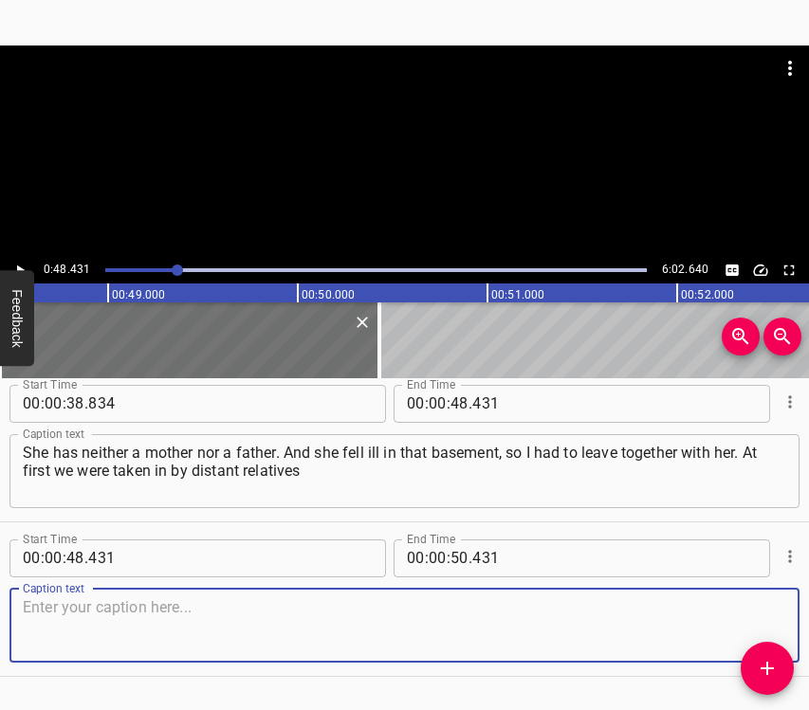
scroll to position [684, 0]
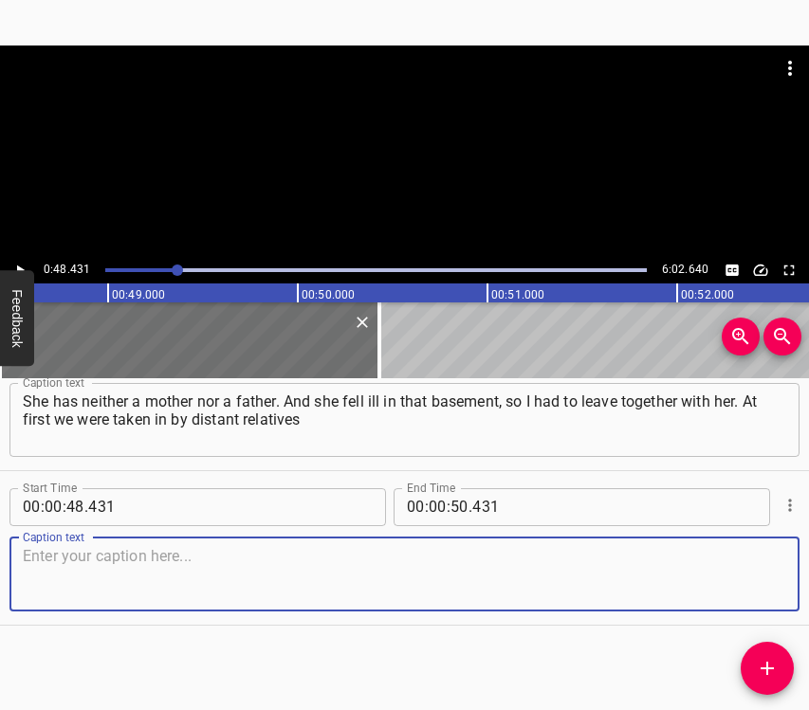
click at [752, 579] on textarea at bounding box center [404, 574] width 763 height 54
click at [109, 574] on textarea at bounding box center [404, 574] width 763 height 54
paste textarea "relatives in [GEOGRAPHIC_DATA] region, we lived in a village for half a year. T…"
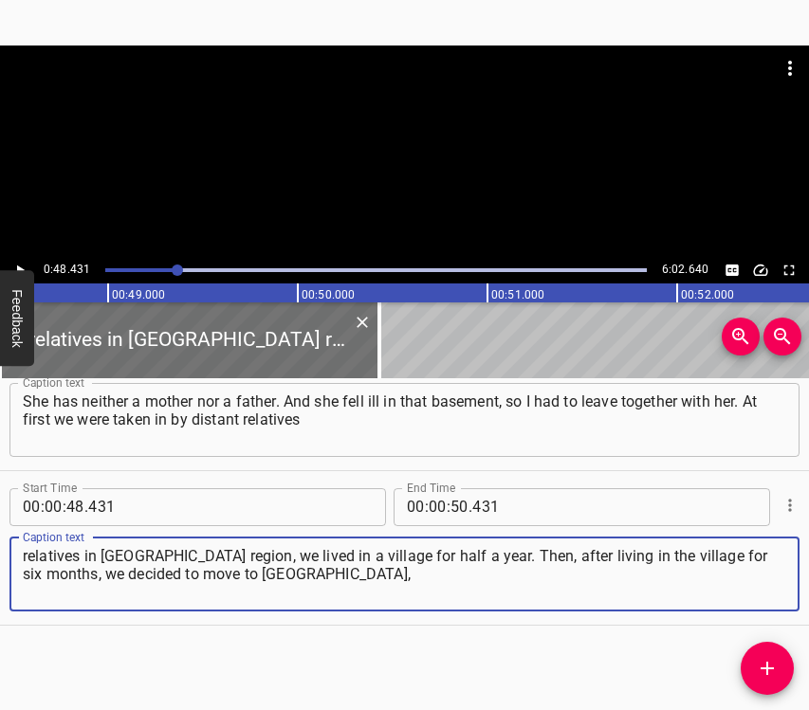
type textarea "relatives in [GEOGRAPHIC_DATA] region, we lived in a village for half a year. T…"
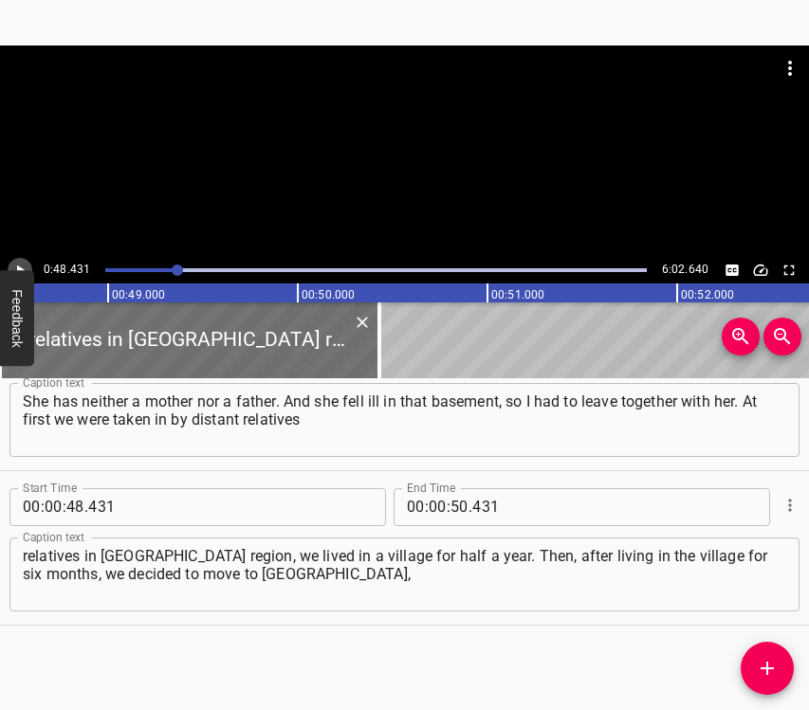
click at [22, 262] on icon "Play/Pause" at bounding box center [19, 270] width 17 height 17
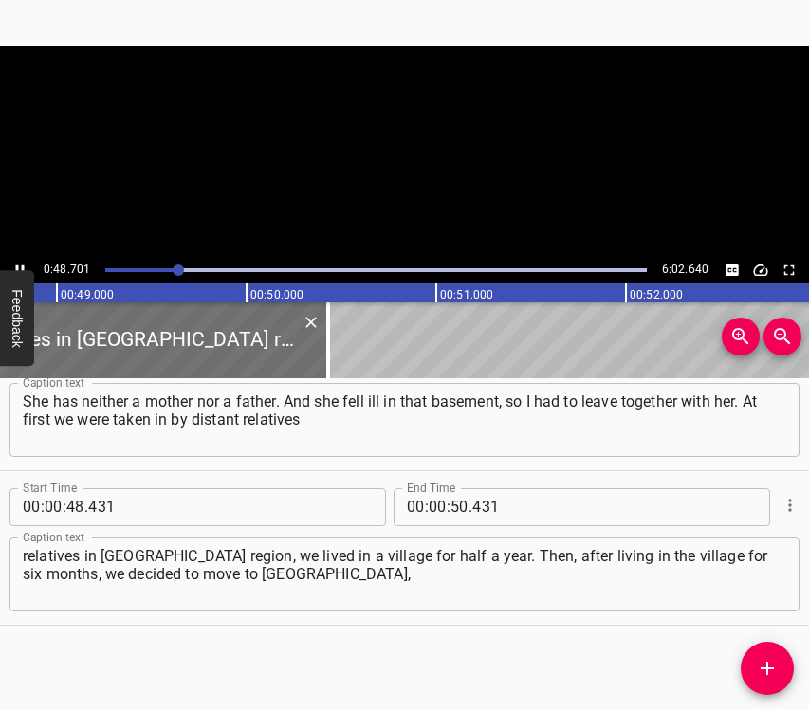
scroll to position [0, 9282]
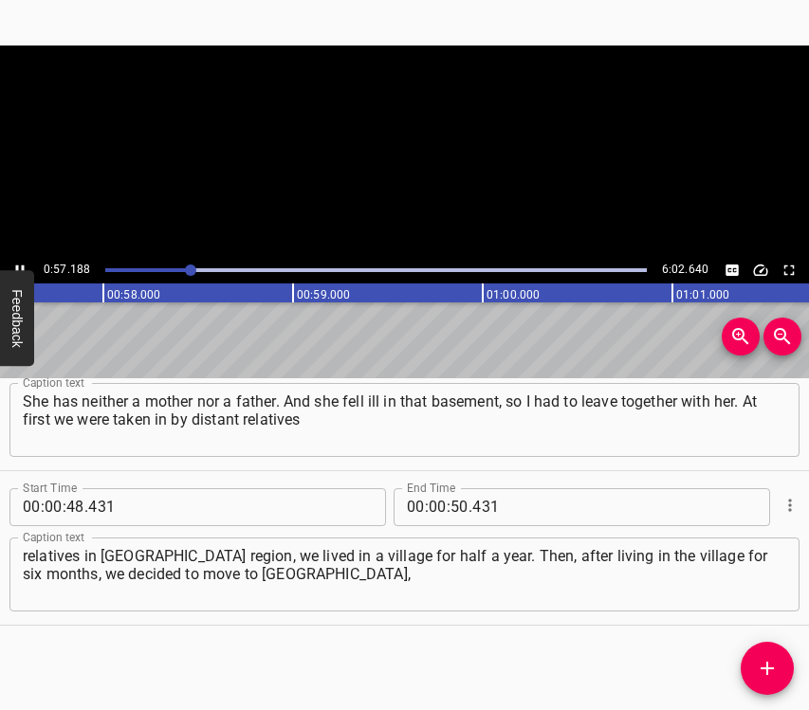
click at [19, 264] on icon "Play/Pause" at bounding box center [19, 270] width 17 height 17
click at [451, 508] on input "number" at bounding box center [459, 507] width 18 height 38
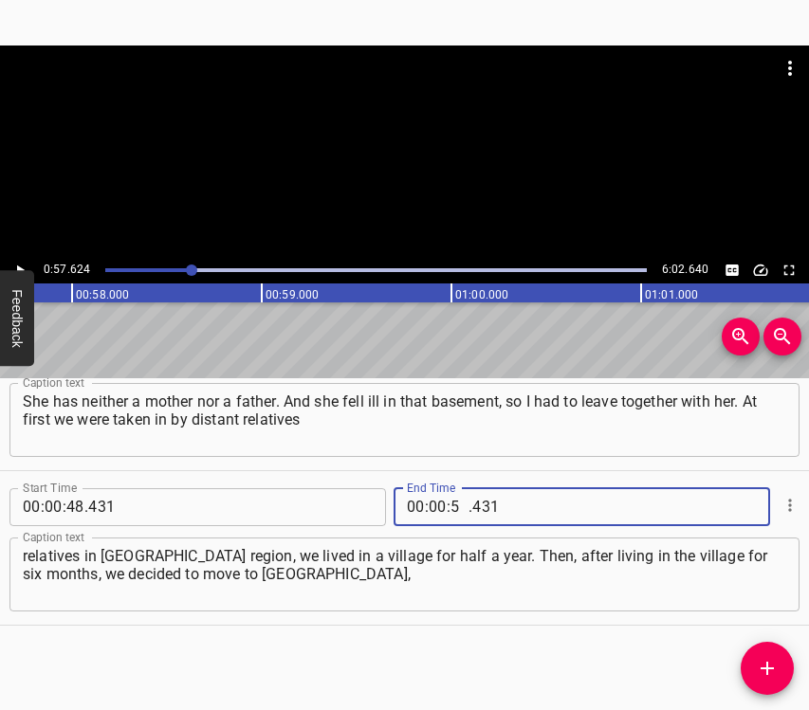
type input "57"
type input "624"
click at [768, 658] on icon "Add Cue" at bounding box center [767, 668] width 23 height 23
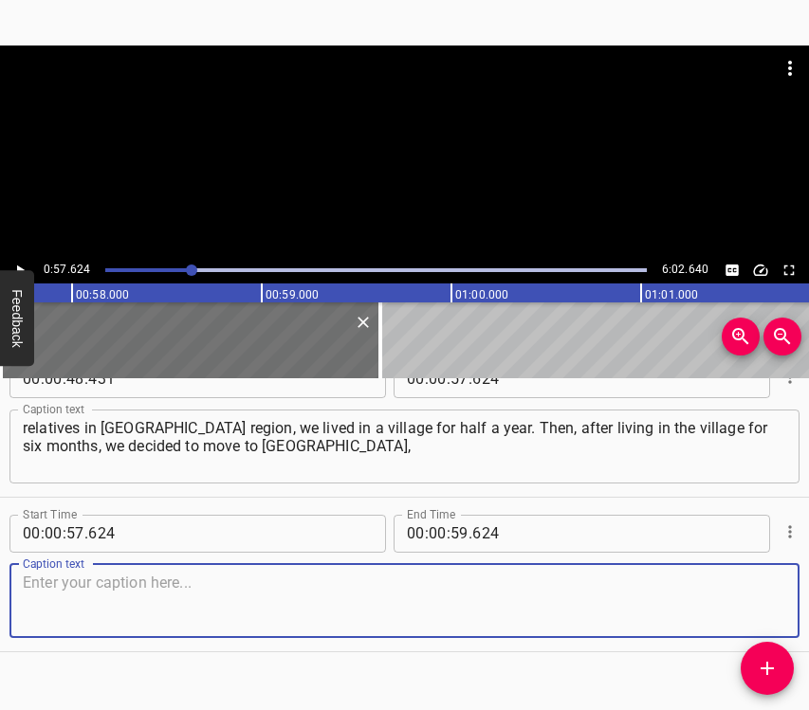
scroll to position [838, 0]
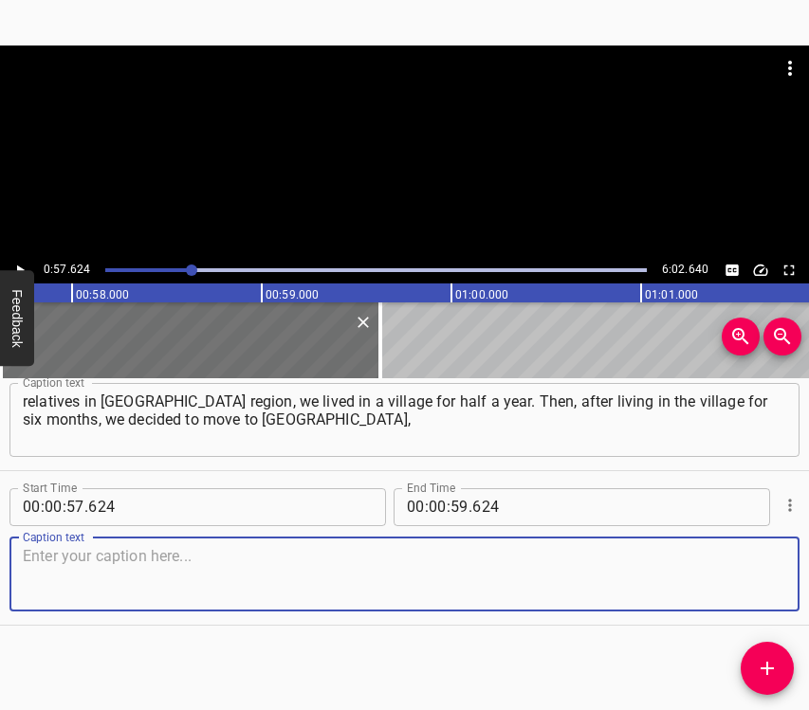
click at [749, 589] on textarea at bounding box center [404, 574] width 763 height 54
click at [180, 588] on textarea at bounding box center [404, 574] width 763 height 54
paste textarea "because the child needed to study at school, she was attending a music school. …"
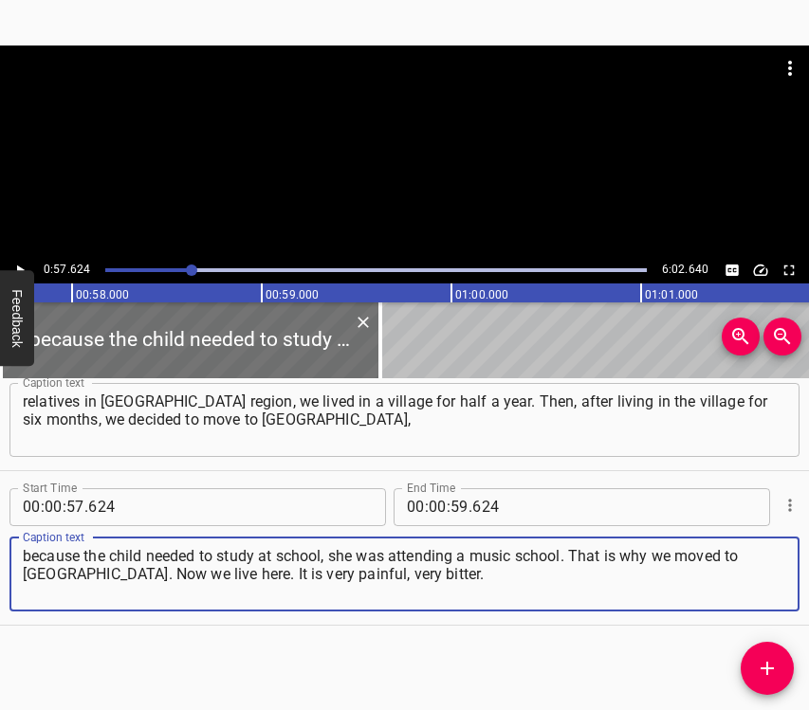
type textarea "because the child needed to study at school, she was attending a music school. …"
click at [19, 267] on icon "Play/Pause" at bounding box center [21, 269] width 8 height 10
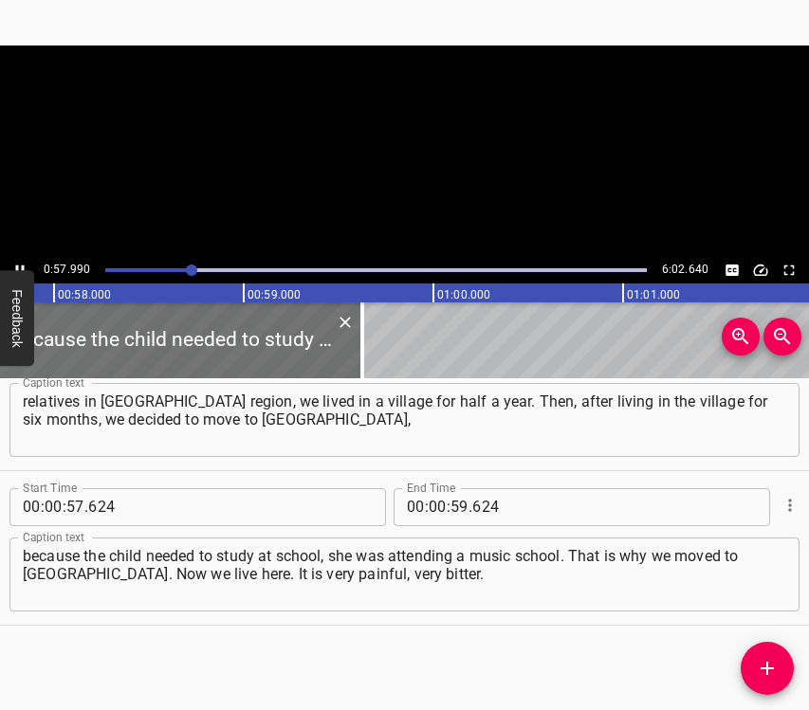
scroll to position [0, 10995]
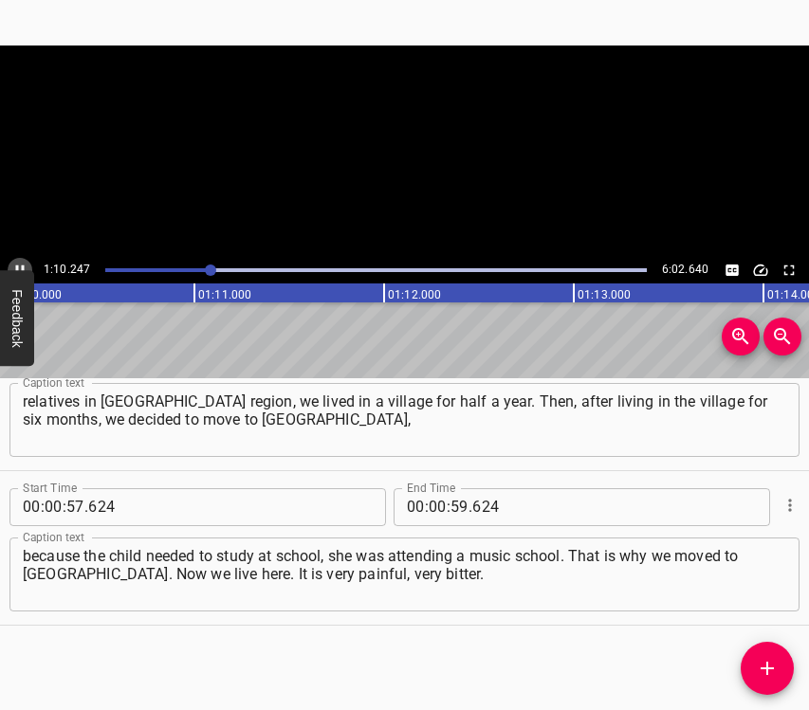
click at [13, 267] on icon "Play/Pause" at bounding box center [19, 270] width 17 height 17
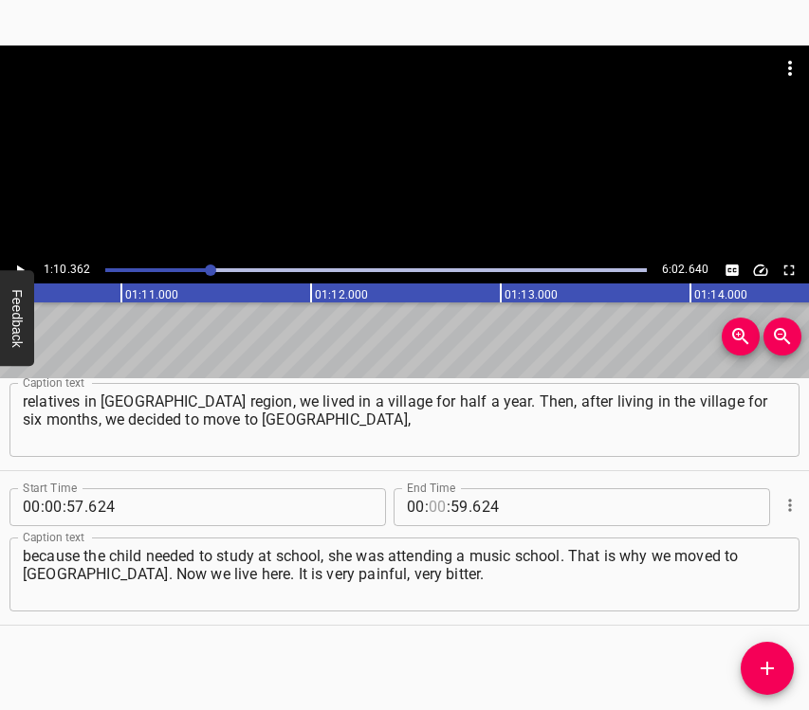
click at [431, 496] on input "number" at bounding box center [438, 507] width 18 height 38
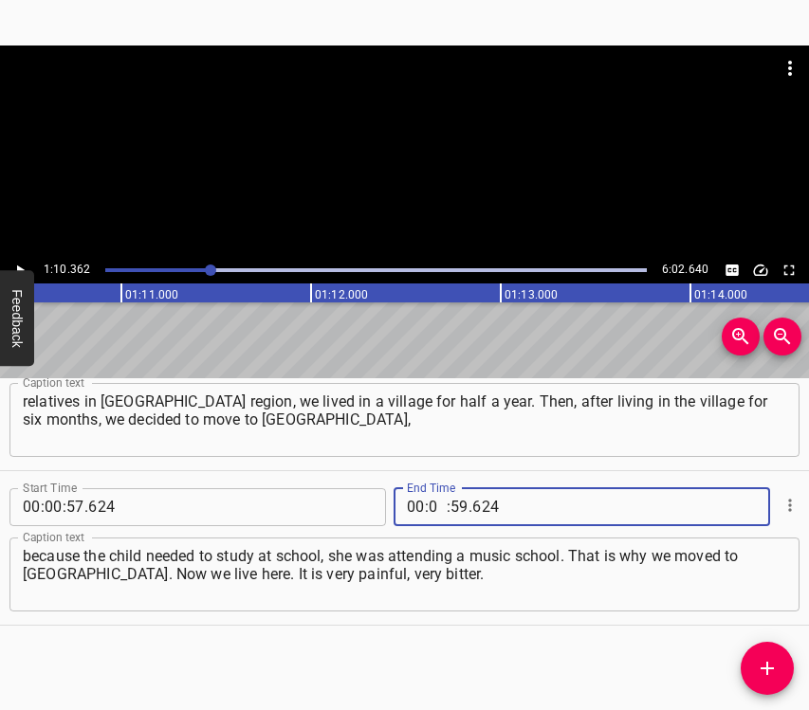
type input "01"
type input "10"
type input "362"
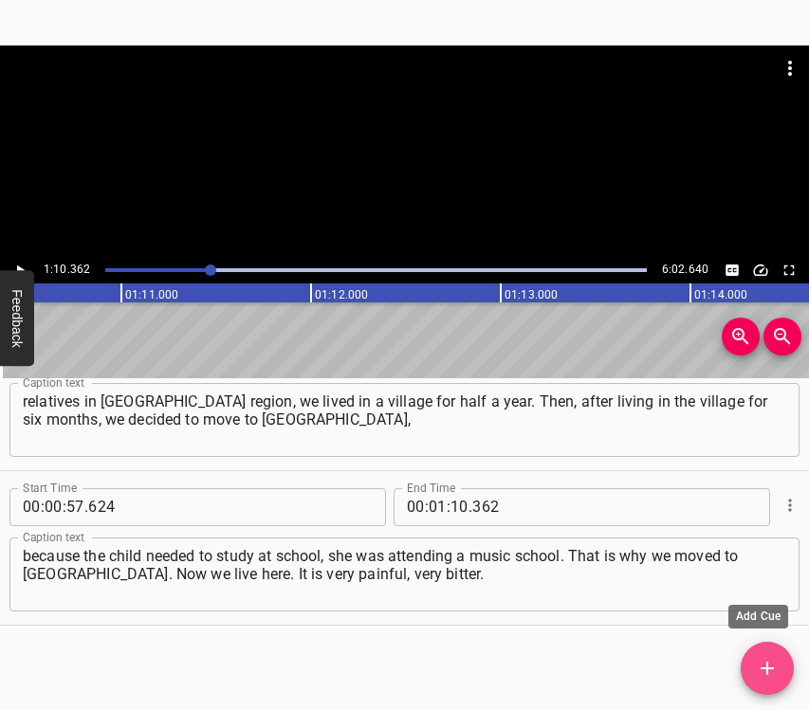
click at [765, 679] on icon "Add Cue" at bounding box center [767, 668] width 23 height 23
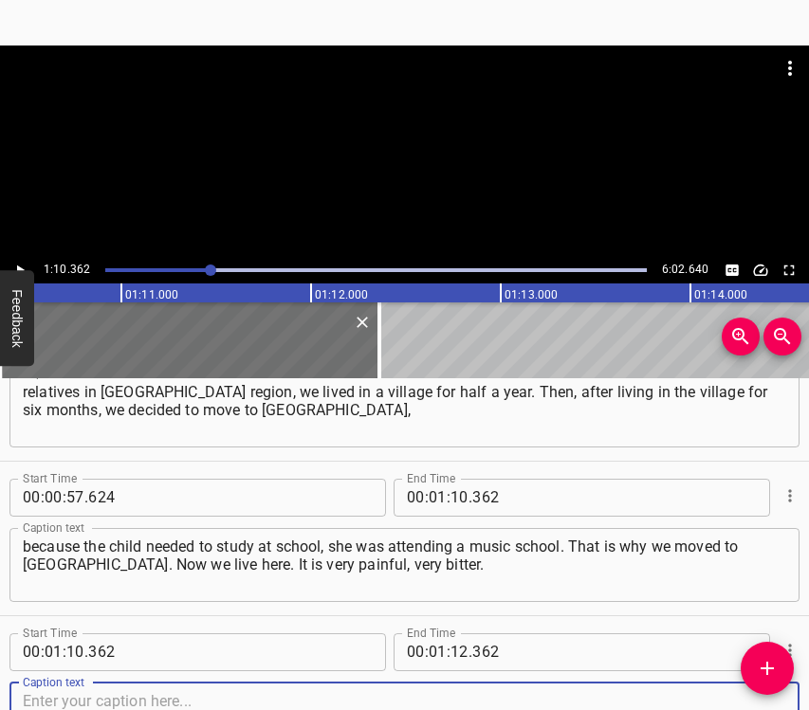
scroll to position [993, 0]
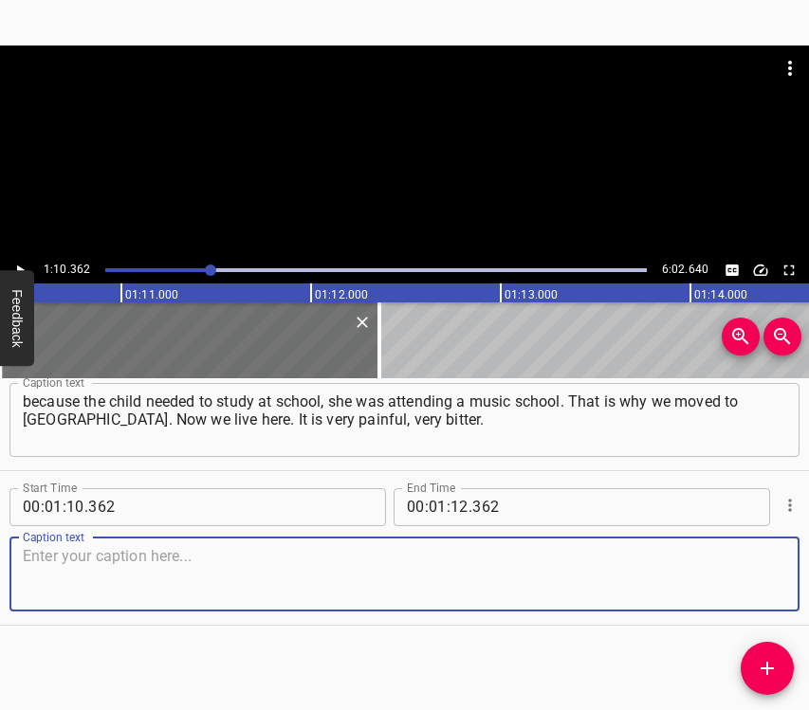
drag, startPoint x: 765, startPoint y: 572, endPoint x: 808, endPoint y: 550, distance: 47.9
click at [765, 571] on textarea at bounding box center [404, 574] width 763 height 54
click at [39, 574] on textarea at bounding box center [404, 574] width 763 height 54
paste textarea "Our Pivnichna Saltivka… [DATE] I was once again in [GEOGRAPHIC_DATA], and every…"
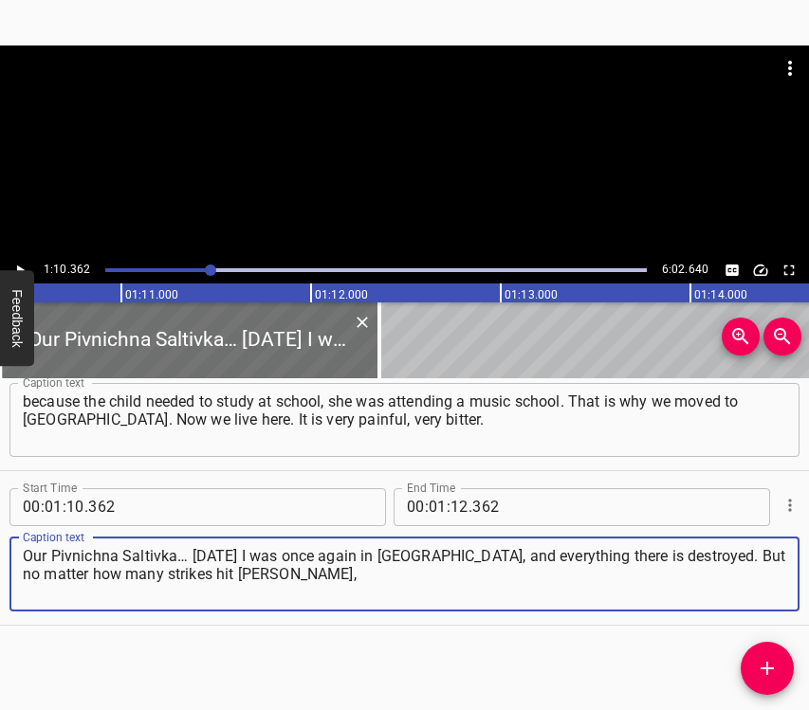
type textarea "Our Pivnichna Saltivka… [DATE] I was once again in [GEOGRAPHIC_DATA], and every…"
